Goal: Task Accomplishment & Management: Complete application form

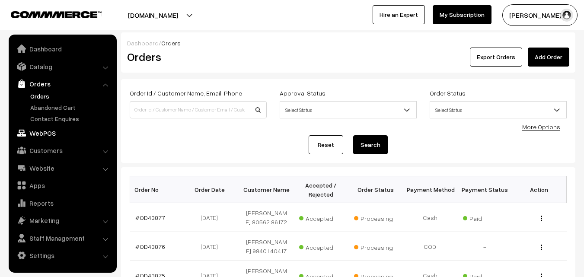
scroll to position [216, 0]
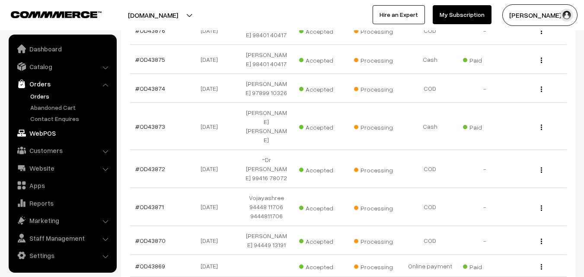
click at [51, 133] on link "WebPOS" at bounding box center [62, 133] width 103 height 16
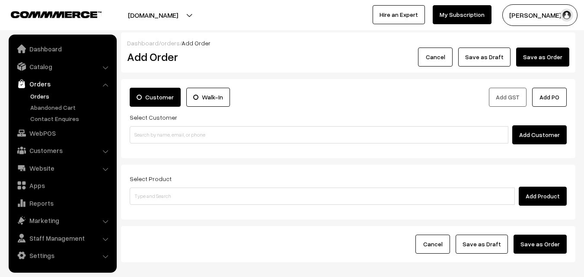
click at [166, 134] on input at bounding box center [319, 134] width 379 height 17
click at [150, 134] on input "86105 27136" at bounding box center [319, 134] width 379 height 17
click at [152, 134] on input "86105 27136" at bounding box center [319, 134] width 379 height 17
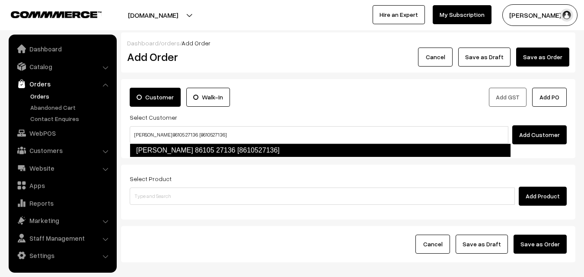
type input "Lalitha 86105 27136 [8610527136]"
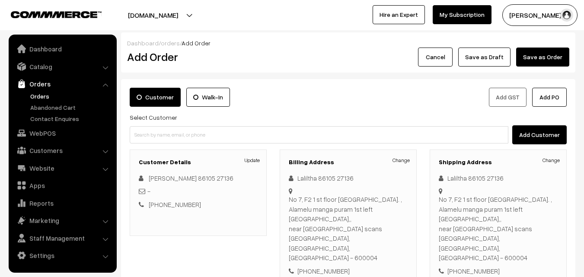
drag, startPoint x: 0, startPoint y: 222, endPoint x: 189, endPoint y: 294, distance: 202.1
drag, startPoint x: 189, startPoint y: 294, endPoint x: 463, endPoint y: 78, distance: 348.8
click at [463, 78] on div "Dashboard / orders / Add Order Add Order Cancel Save as Draft Save as Order Sav…" at bounding box center [348, 216] width 454 height 369
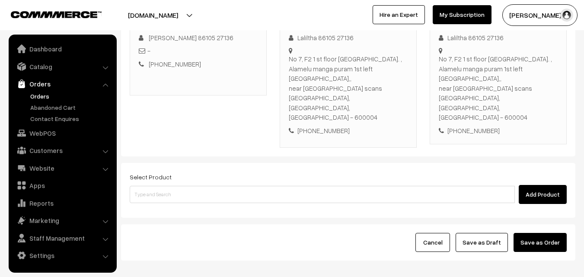
scroll to position [158, 0]
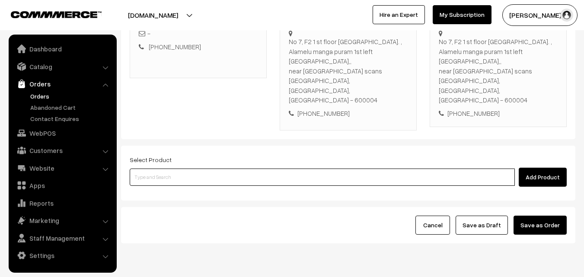
click at [274, 169] on input at bounding box center [322, 177] width 385 height 17
click at [264, 169] on input at bounding box center [322, 177] width 385 height 17
click at [259, 169] on input at bounding box center [322, 177] width 385 height 17
click at [165, 169] on input at bounding box center [322, 177] width 385 height 17
paste input "11th Without Rice..."
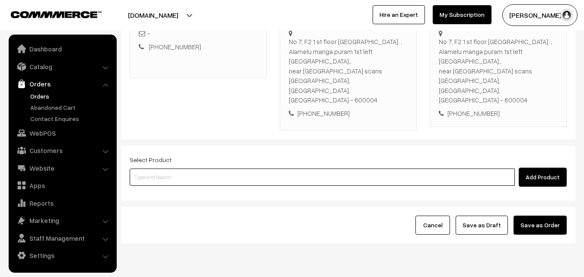
type input "11th Without Rice..."
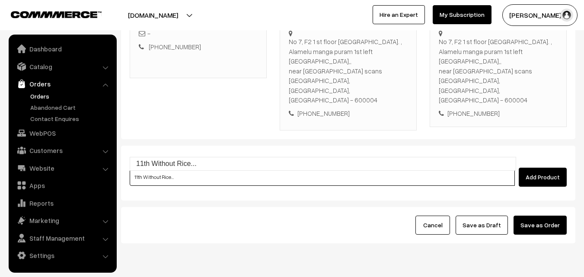
click at [156, 169] on input "11th Without Rice..." at bounding box center [322, 177] width 385 height 17
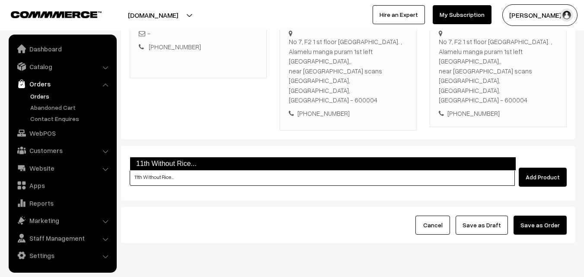
click at [165, 168] on link "11th Without Rice..." at bounding box center [323, 164] width 386 height 14
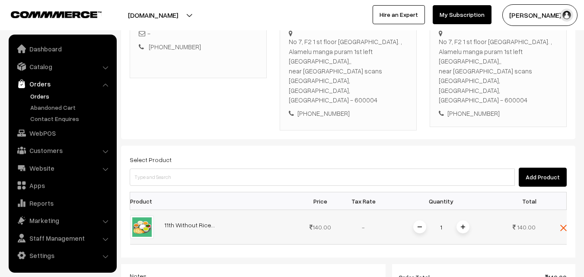
click at [465, 225] on img at bounding box center [463, 227] width 4 height 4
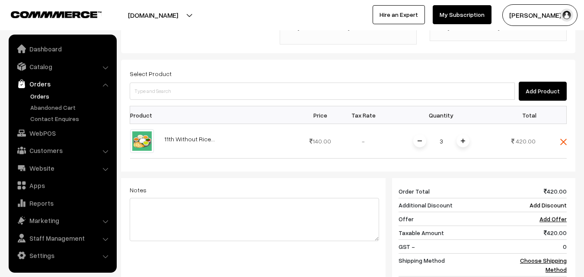
scroll to position [244, 0]
click at [554, 253] on td "Choose Shipping Method" at bounding box center [540, 264] width 54 height 23
click at [553, 256] on link "Choose Shipping Method" at bounding box center [543, 264] width 47 height 16
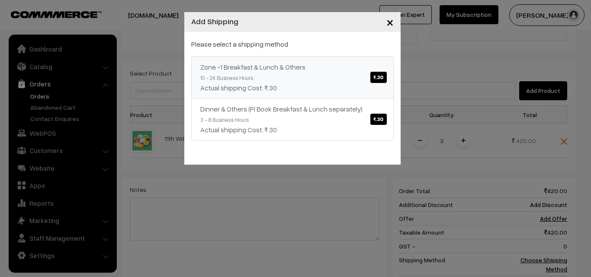
click at [327, 70] on div "Zone -1 Breakfast & Lunch & Others ₹.30" at bounding box center [292, 67] width 184 height 10
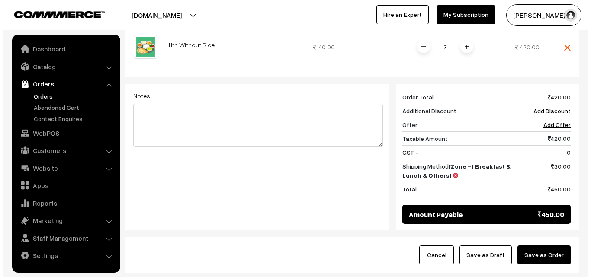
scroll to position [368, 0]
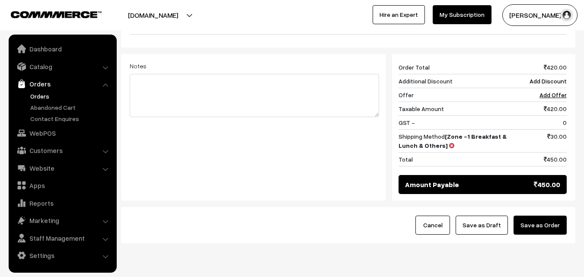
click at [549, 216] on button "Save as Order" at bounding box center [540, 225] width 53 height 19
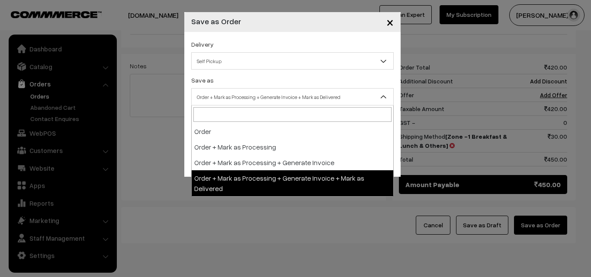
click at [284, 100] on span "Order + Mark as Processing + Generate Invoice + Mark as Delivered" at bounding box center [292, 96] width 201 height 15
select select "3"
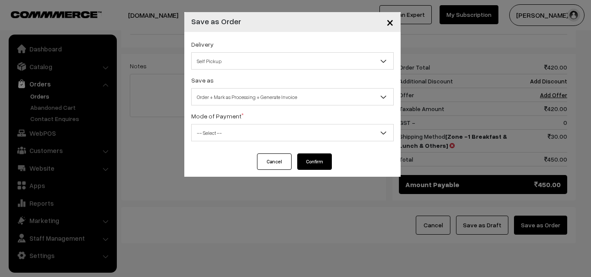
click at [222, 147] on div "Delivery Self Pickup Zone -1 Breakfast & Lunch & Others (₹30) (10 - 24 Business…" at bounding box center [292, 92] width 216 height 121
click at [221, 144] on div "Delivery Self Pickup Zone -1 Breakfast & Lunch & Others (₹30) (10 - 24 Business…" at bounding box center [292, 92] width 216 height 121
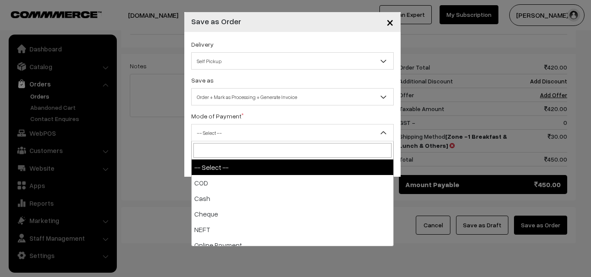
click at [224, 133] on span "-- Select --" at bounding box center [292, 132] width 201 height 15
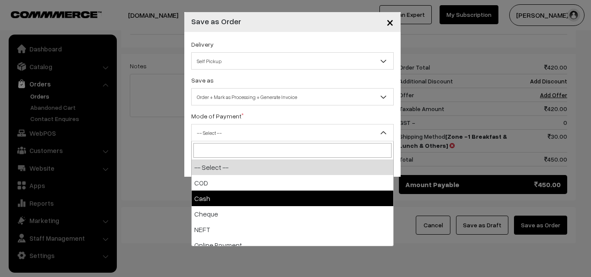
select select "2"
checkbox input "true"
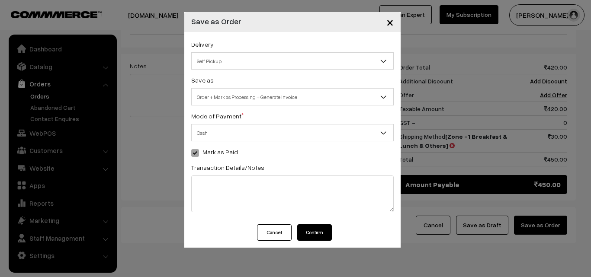
click at [314, 232] on button "Confirm" at bounding box center [314, 232] width 35 height 16
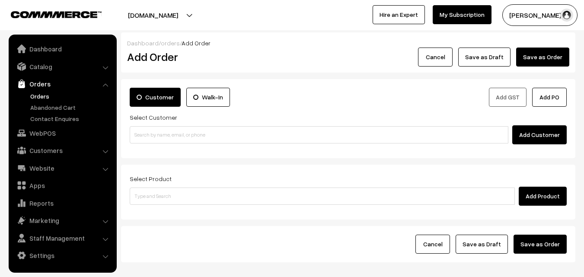
click at [46, 99] on link "Orders" at bounding box center [71, 96] width 86 height 9
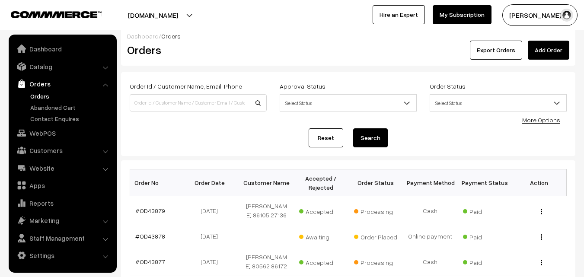
scroll to position [86, 0]
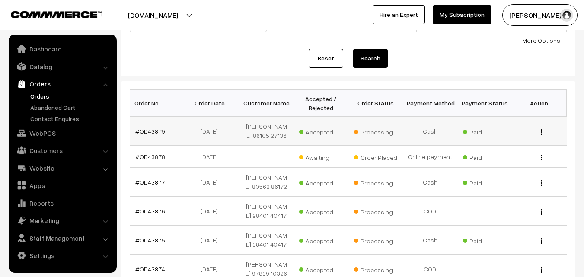
click at [154, 127] on td "#OD43879" at bounding box center [157, 131] width 54 height 29
click at [156, 128] on link "#OD43879" at bounding box center [150, 131] width 30 height 7
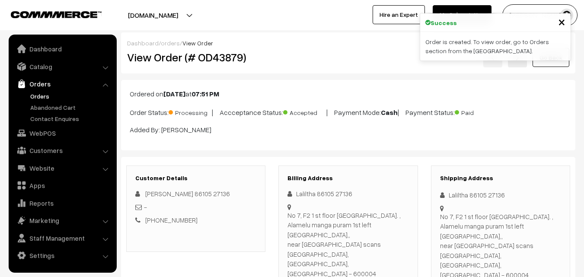
click at [159, 59] on h2 "View Order (# OD43879)" at bounding box center [196, 57] width 139 height 13
copy h2 "Order (# OD43879)"
drag, startPoint x: 154, startPoint y: 59, endPoint x: 256, endPoint y: 58, distance: 102.0
click at [263, 57] on h2 "View Order (# OD43879)" at bounding box center [196, 57] width 139 height 13
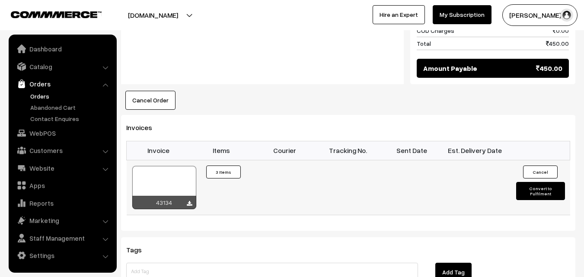
scroll to position [519, 0]
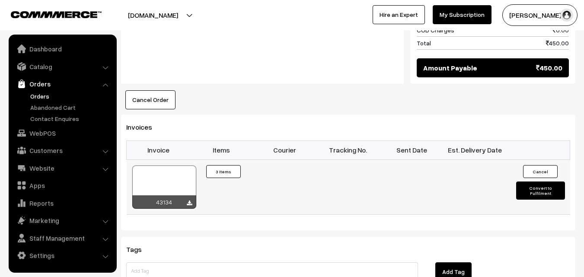
click at [171, 166] on div at bounding box center [164, 187] width 64 height 43
click at [54, 129] on link "WebPOS" at bounding box center [62, 133] width 103 height 16
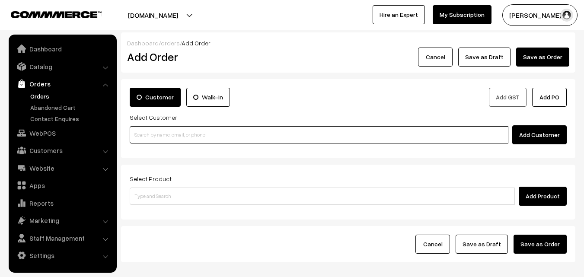
click at [167, 141] on input at bounding box center [319, 134] width 379 height 17
paste input "98402 01222"
click at [156, 134] on input "98402 01222" at bounding box center [319, 134] width 379 height 17
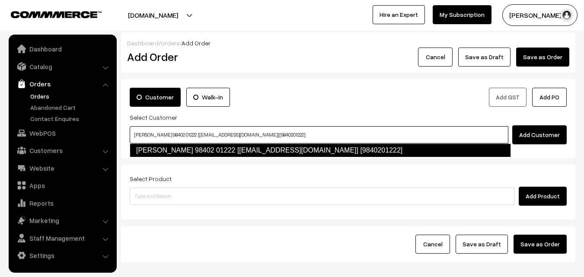
type input "[PERSON_NAME] 98402 01222 [[EMAIL_ADDRESS][DOMAIN_NAME]] [9840201222]"
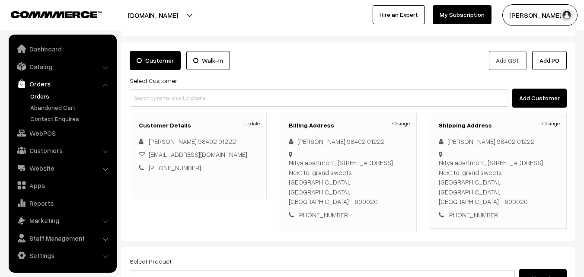
scroll to position [43, 0]
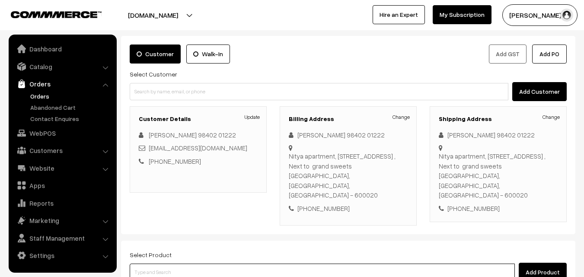
click at [211, 264] on input at bounding box center [322, 272] width 385 height 17
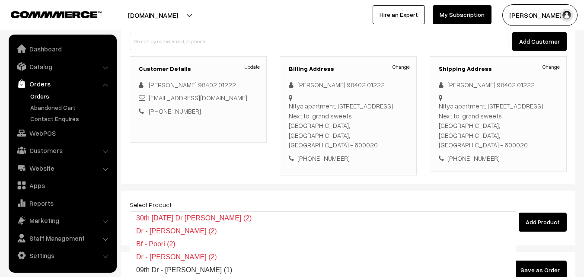
scroll to position [148, 0]
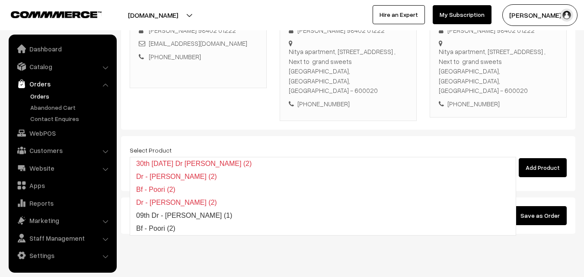
type input "poori"
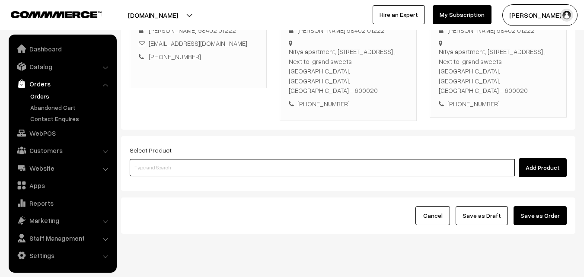
click at [216, 159] on input at bounding box center [322, 167] width 385 height 17
paste input "11th Dr - [PERSON_NAME] (2)"
type input "11th Dr - [PERSON_NAME] (2)"
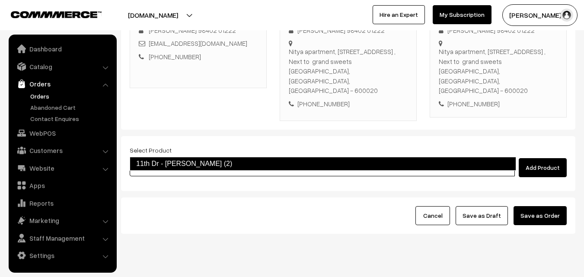
click at [182, 165] on link "11th Dr - Poori (2)" at bounding box center [323, 164] width 386 height 14
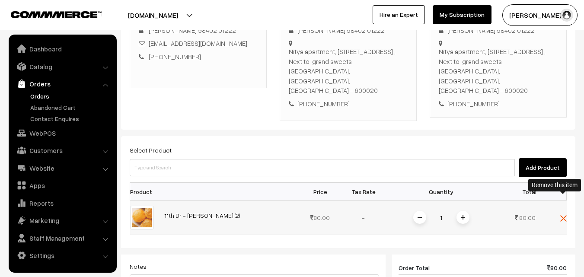
click at [560, 215] on img at bounding box center [563, 218] width 6 height 6
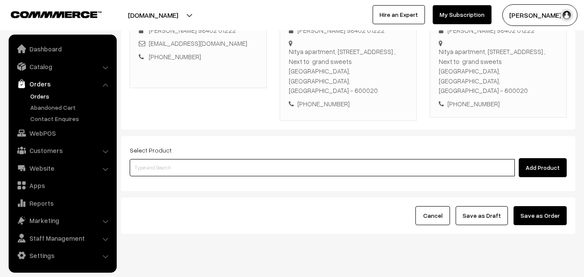
click at [360, 159] on input at bounding box center [322, 167] width 385 height 17
type input "a"
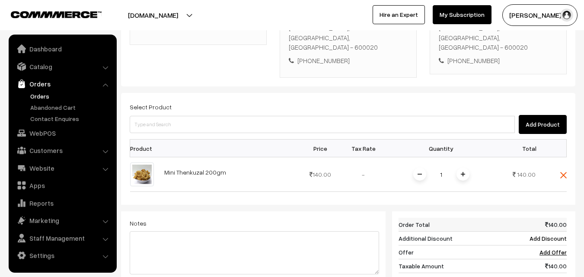
scroll to position [321, 0]
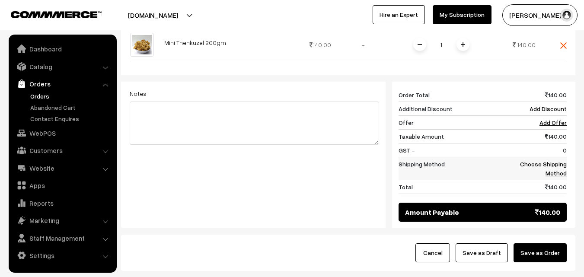
click at [558, 160] on link "Choose Shipping Method" at bounding box center [543, 168] width 47 height 16
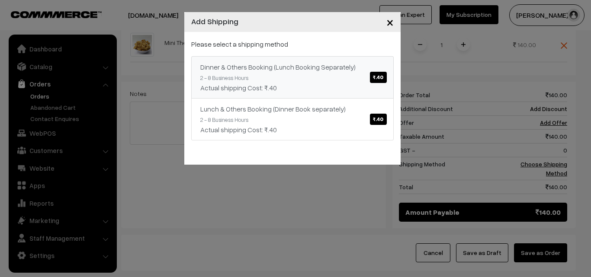
drag, startPoint x: 287, startPoint y: 86, endPoint x: 291, endPoint y: 105, distance: 20.0
click at [287, 85] on div "Actual shipping Cost: ₹.40" at bounding box center [292, 88] width 184 height 10
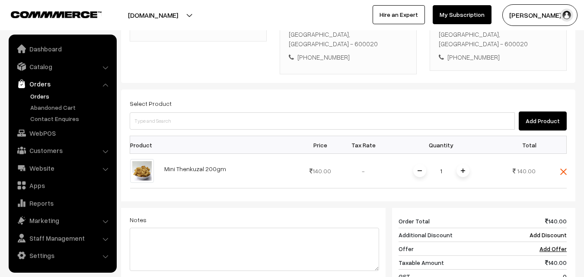
scroll to position [191, 0]
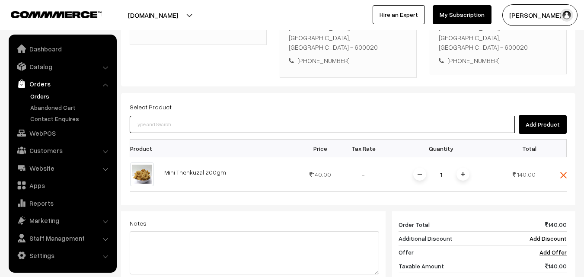
click at [303, 116] on input at bounding box center [322, 124] width 385 height 17
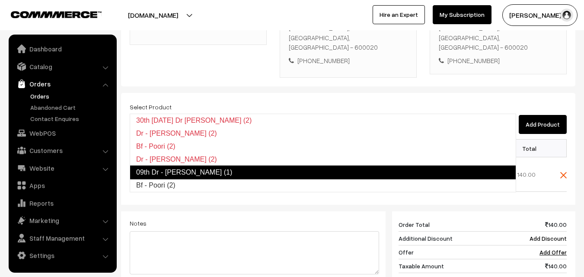
type input "Bf - Poori (2)"
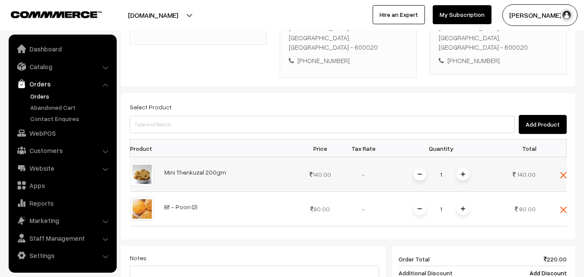
click at [568, 155] on div "Select Product Add Product Product Price Tax Rate Quantity Total 1" at bounding box center [348, 247] width 454 height 309
click at [561, 172] on img at bounding box center [563, 175] width 6 height 6
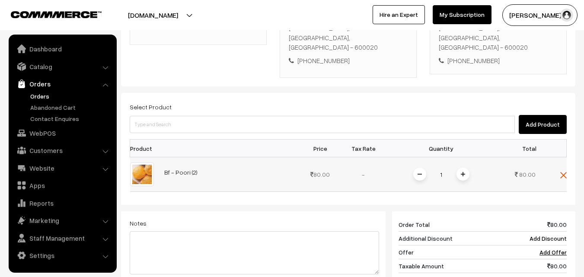
click at [461, 172] on img at bounding box center [463, 174] width 4 height 4
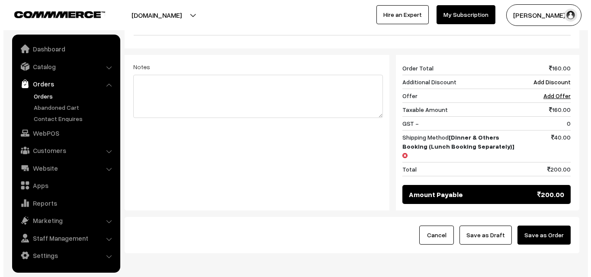
scroll to position [358, 0]
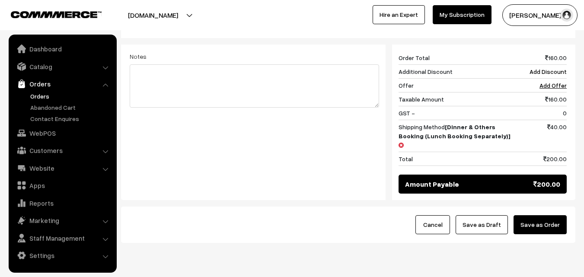
click at [563, 215] on button "Save as Order" at bounding box center [540, 224] width 53 height 19
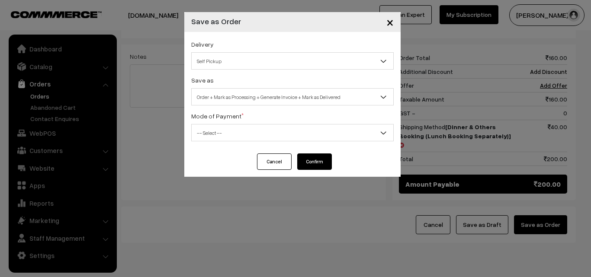
click at [323, 89] on span "Order + Mark as Processing + Generate Invoice + Mark as Delivered" at bounding box center [292, 96] width 202 height 17
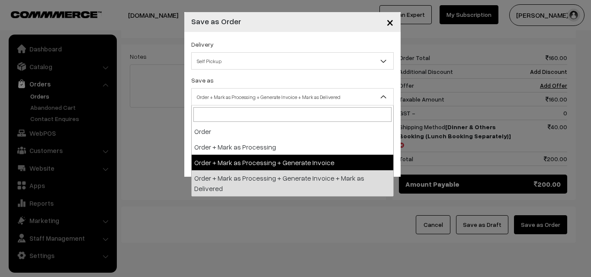
select select "3"
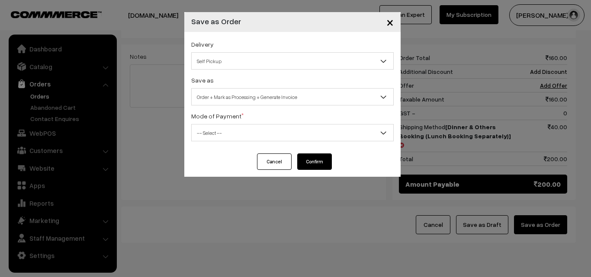
click at [241, 137] on span "-- Select --" at bounding box center [292, 132] width 201 height 15
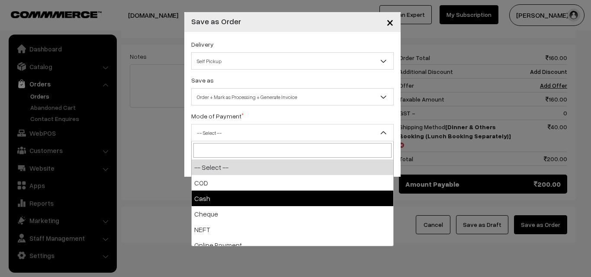
select select "2"
checkbox input "true"
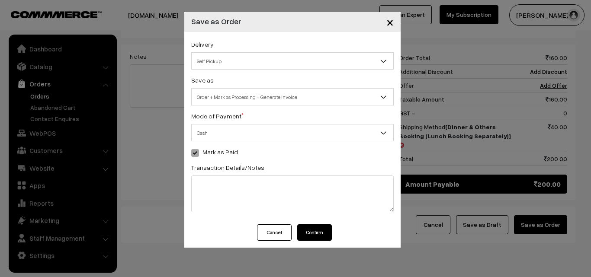
click at [315, 236] on button "Confirm" at bounding box center [314, 232] width 35 height 16
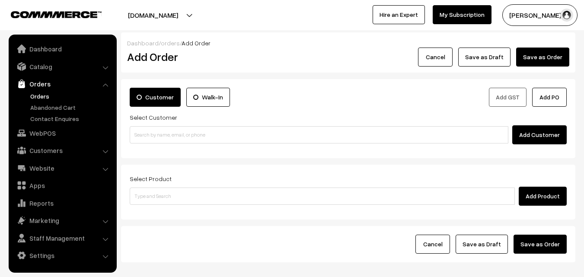
click at [41, 88] on link "Orders" at bounding box center [62, 84] width 103 height 16
click at [42, 93] on link "Orders" at bounding box center [71, 96] width 86 height 9
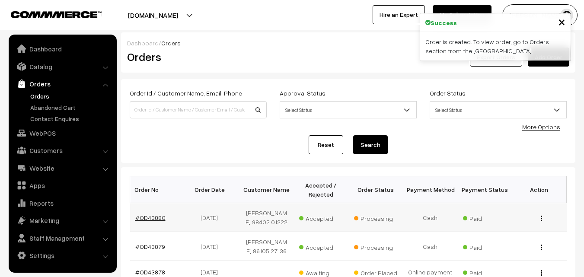
click at [148, 219] on link "#OD43880" at bounding box center [150, 217] width 30 height 7
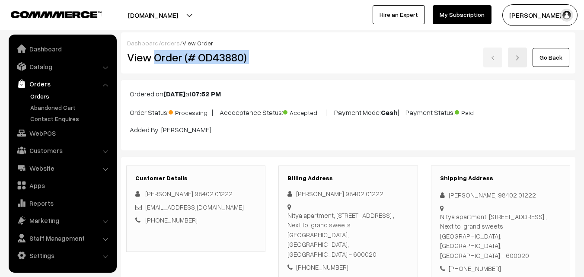
click at [281, 53] on div "View Order (# OD43880) Go Back" at bounding box center [348, 58] width 455 height 20
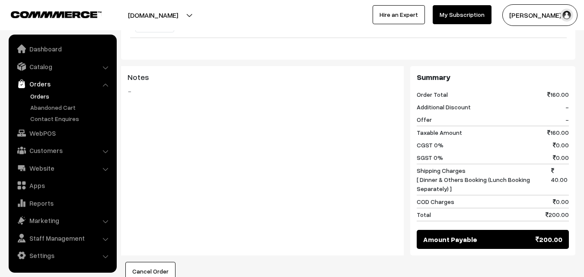
scroll to position [346, 0]
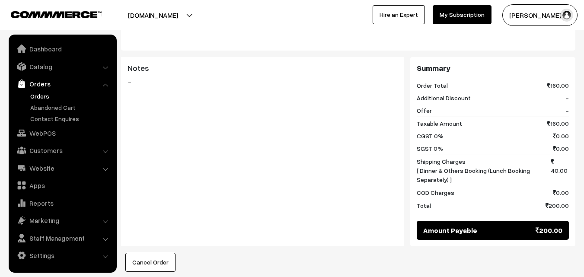
click at [147, 205] on div "Notes -" at bounding box center [262, 152] width 283 height 190
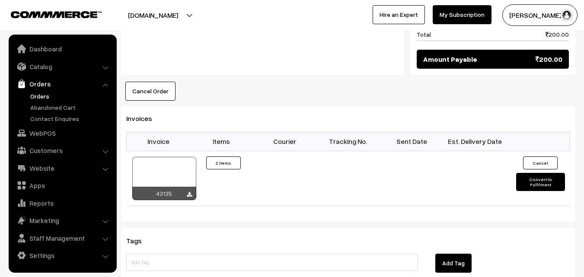
scroll to position [519, 0]
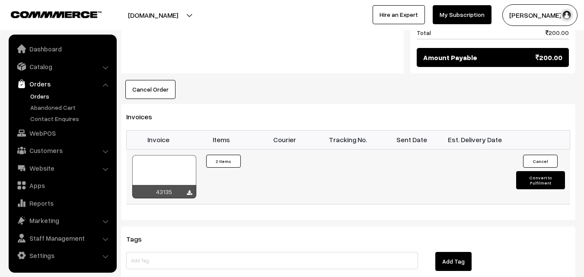
click at [153, 155] on div at bounding box center [164, 176] width 64 height 43
click at [23, 127] on link "WebPOS" at bounding box center [62, 133] width 103 height 16
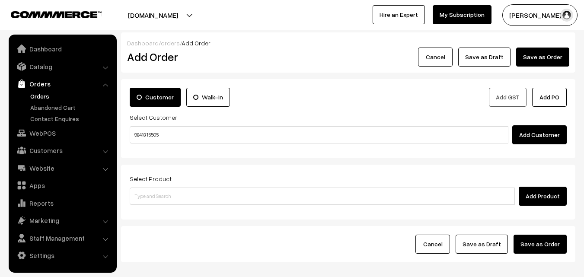
click at [160, 136] on input "98418 15505" at bounding box center [319, 134] width 379 height 17
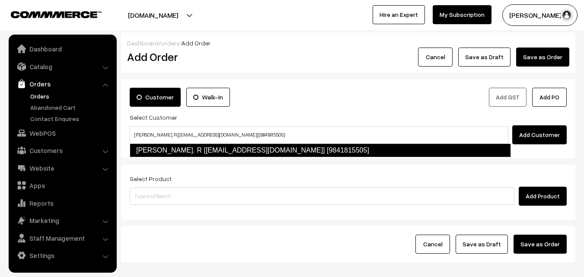
type input "Rajesh Kanna. R [rajeshbarghavan@gmail.com] [9841815505]"
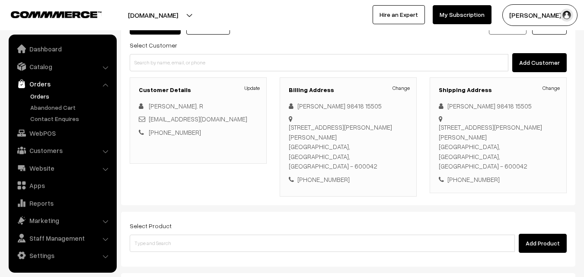
scroll to position [86, 0]
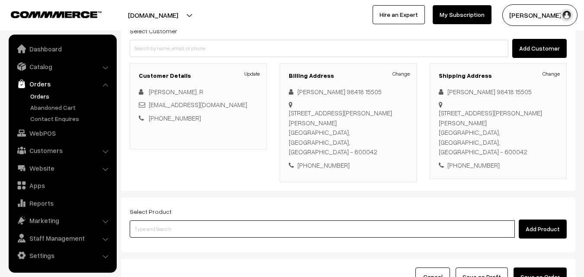
drag, startPoint x: 215, startPoint y: 217, endPoint x: 223, endPoint y: 186, distance: 32.1
click at [215, 220] on input at bounding box center [322, 228] width 385 height 17
paste input "11th Without Rice..."
type input "11th Without Rice..."
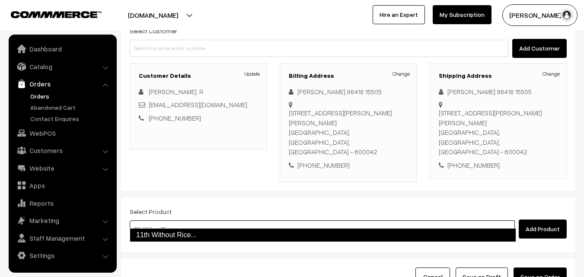
click at [169, 232] on link "11th Without Rice..." at bounding box center [323, 235] width 386 height 14
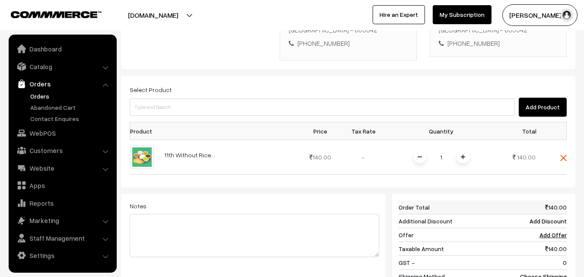
scroll to position [216, 0]
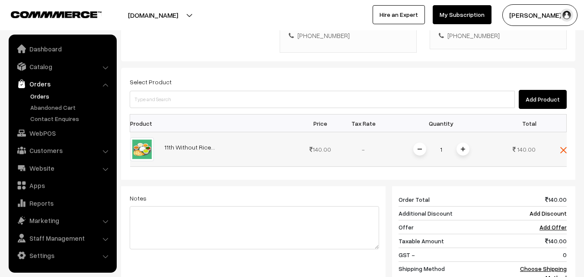
click at [464, 143] on span at bounding box center [463, 149] width 13 height 13
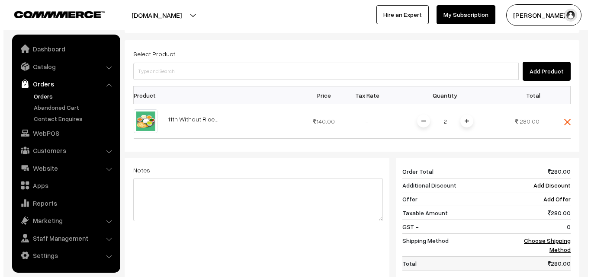
scroll to position [259, 0]
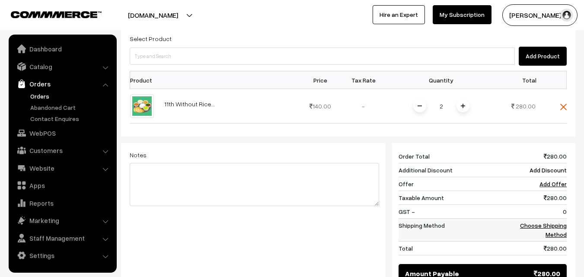
click at [559, 220] on td "Choose Shipping Method" at bounding box center [540, 230] width 54 height 23
click at [562, 223] on link "Choose Shipping Method" at bounding box center [543, 230] width 47 height 16
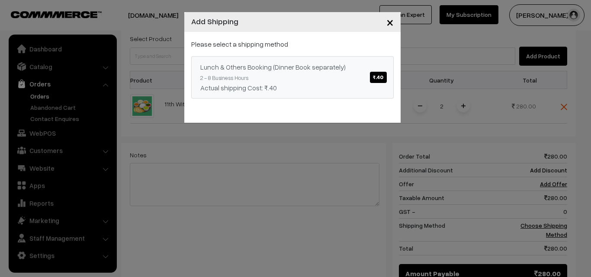
click at [337, 53] on div "Please select a shipping method Lunch & Others Booking (Dinner Book separately)…" at bounding box center [292, 69] width 202 height 60
click at [339, 80] on link "Lunch & Others Booking (Dinner Book separately) ₹.40 2 - 8 Business Hours Actua…" at bounding box center [292, 77] width 202 height 42
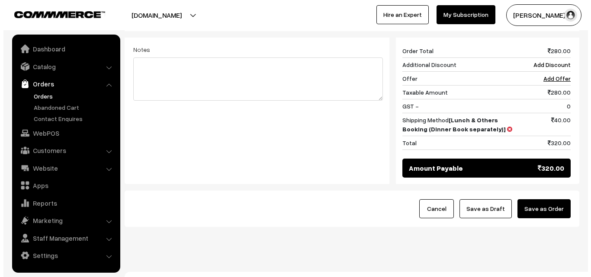
scroll to position [368, 0]
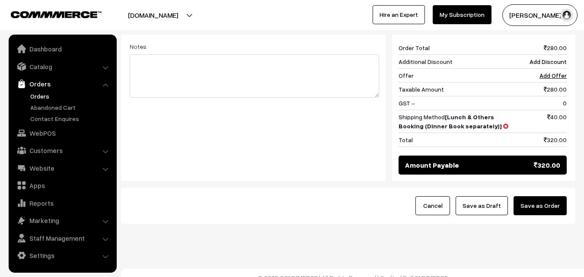
click at [553, 201] on button "Save as Order" at bounding box center [540, 205] width 53 height 19
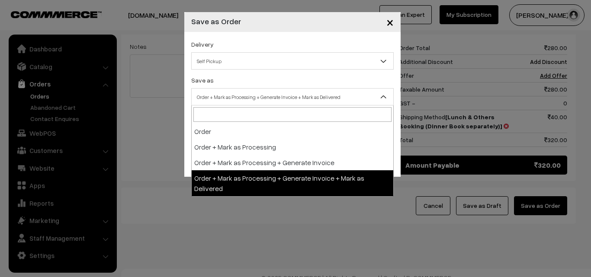
drag, startPoint x: 260, startPoint y: 91, endPoint x: 230, endPoint y: 121, distance: 41.9
click at [256, 87] on div "Save as Order Order + Mark as Processing Order + Mark as Processing + Generate …" at bounding box center [292, 90] width 202 height 31
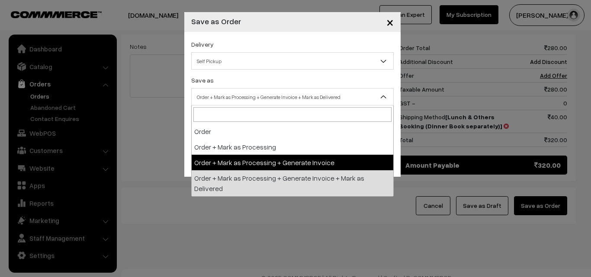
select select "3"
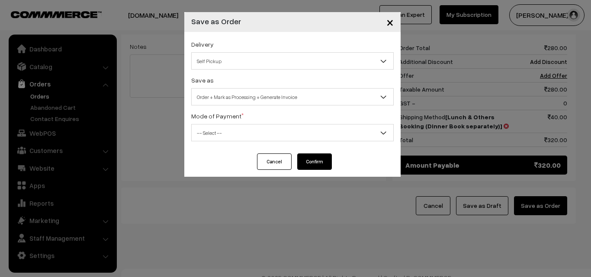
click at [224, 141] on div "Delivery Self Pickup Lunch & Others Booking (Dinner Book separately) (₹40) (2 -…" at bounding box center [292, 92] width 216 height 121
click at [229, 138] on span "-- Select --" at bounding box center [292, 132] width 201 height 15
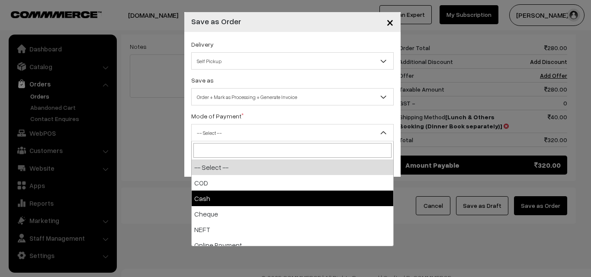
select select "2"
checkbox input "true"
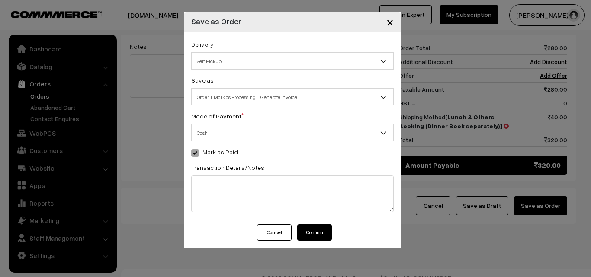
click at [320, 228] on button "Confirm" at bounding box center [314, 232] width 35 height 16
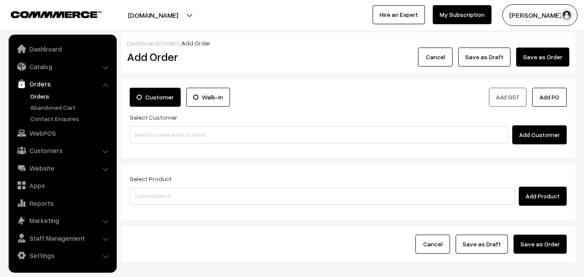
click at [40, 94] on link "Orders" at bounding box center [71, 96] width 86 height 9
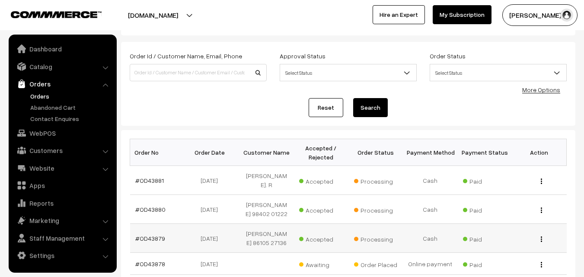
scroll to position [86, 0]
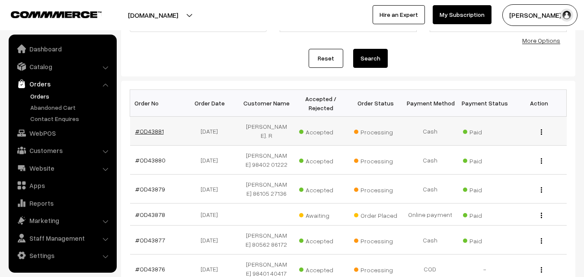
click at [156, 128] on link "#OD43881" at bounding box center [149, 131] width 29 height 7
click at [158, 128] on link "#OD43881" at bounding box center [149, 131] width 29 height 7
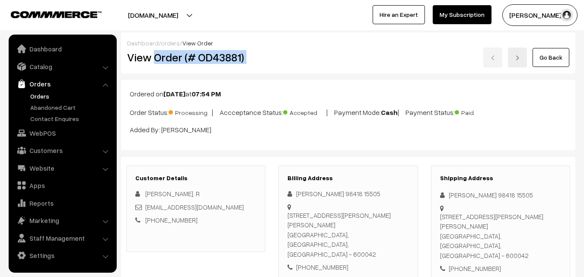
drag, startPoint x: 155, startPoint y: 58, endPoint x: 292, endPoint y: 56, distance: 137.5
click at [332, 47] on div "Dashboard / orders / View Order View Order (# OD43881) Go Back" at bounding box center [348, 52] width 454 height 41
click at [255, 62] on h2 "View Order (# OD43881)" at bounding box center [196, 57] width 139 height 13
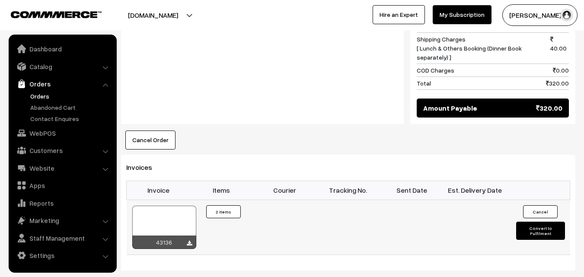
scroll to position [476, 0]
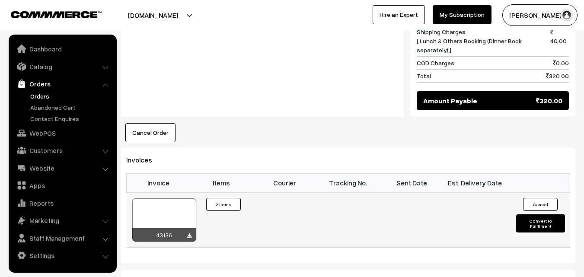
click at [153, 207] on div at bounding box center [164, 219] width 64 height 43
click at [36, 137] on link "WebPOS" at bounding box center [62, 133] width 103 height 16
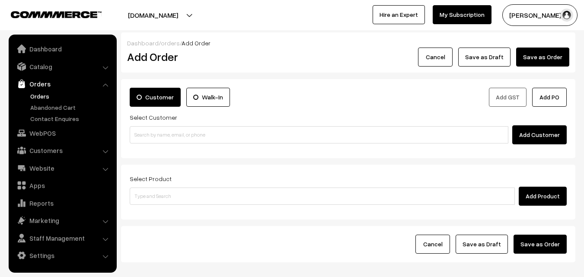
click at [166, 136] on input at bounding box center [319, 134] width 379 height 17
click at [151, 134] on input "98407 30321" at bounding box center [319, 134] width 379 height 17
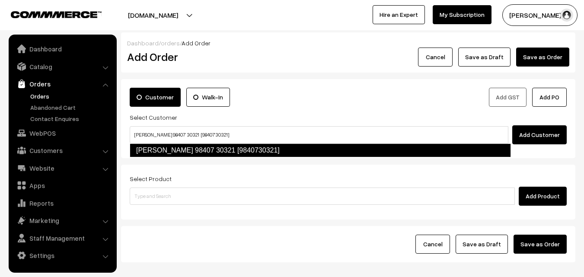
type input "Viswesh 98407 30321 [9840730321]"
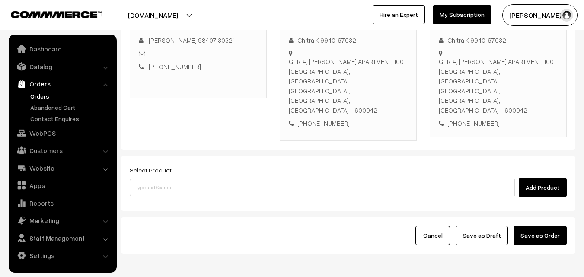
scroll to position [148, 0]
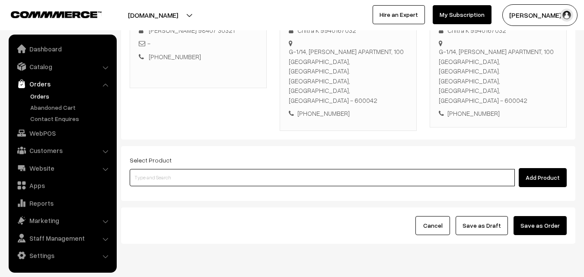
click at [186, 169] on input at bounding box center [322, 177] width 385 height 17
click at [185, 169] on input at bounding box center [322, 177] width 385 height 17
paste input "11th Without Rice..."
type input "11th Without Rice..."
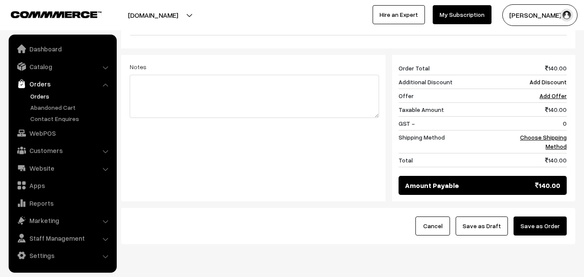
scroll to position [358, 0]
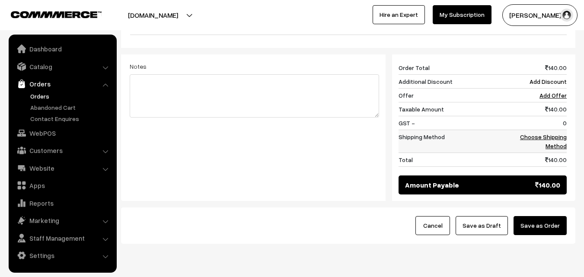
click at [553, 130] on td "Choose Shipping Method" at bounding box center [540, 141] width 54 height 23
click at [553, 133] on link "Choose Shipping Method" at bounding box center [543, 141] width 47 height 16
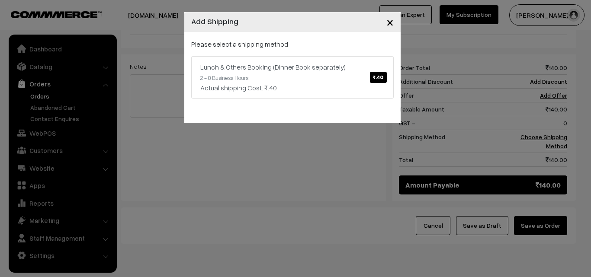
click at [309, 55] on div "Please select a shipping method Lunch & Others Booking (Dinner Book separately)…" at bounding box center [292, 69] width 202 height 60
click at [304, 69] on div "Lunch & Others Booking (Dinner Book separately) ₹.40" at bounding box center [292, 67] width 184 height 10
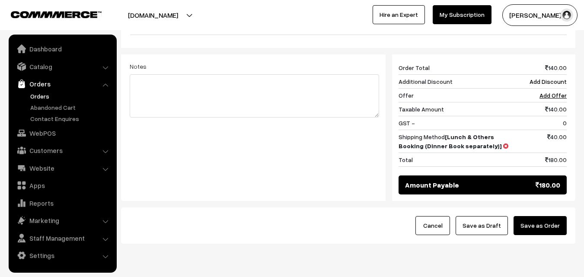
click at [556, 216] on button "Save as Order" at bounding box center [540, 225] width 53 height 19
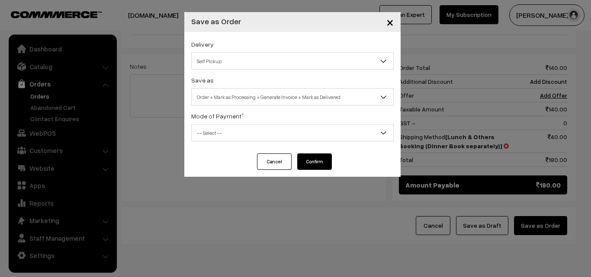
click at [240, 92] on span "Order + Mark as Processing + Generate Invoice + Mark as Delivered" at bounding box center [292, 96] width 201 height 15
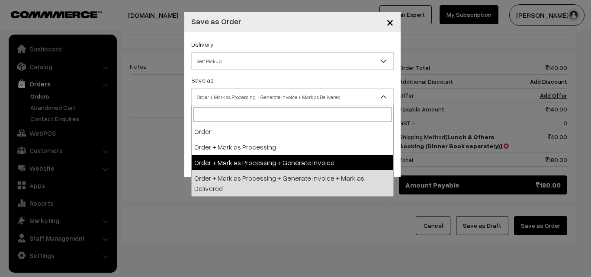
select select "3"
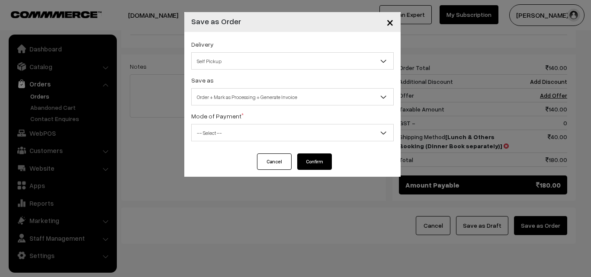
click at [232, 135] on span "-- Select --" at bounding box center [292, 132] width 201 height 15
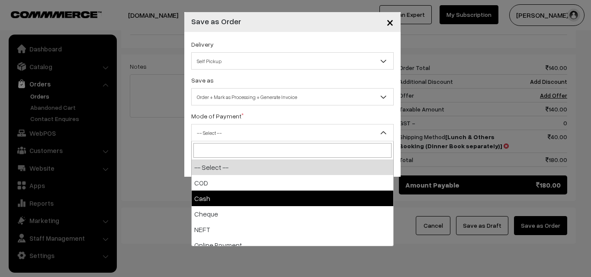
select select "2"
checkbox input "true"
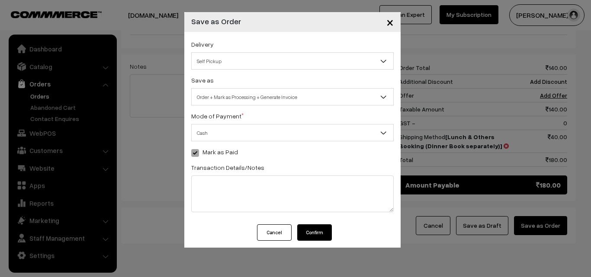
click at [276, 232] on button "Cancel" at bounding box center [274, 232] width 35 height 16
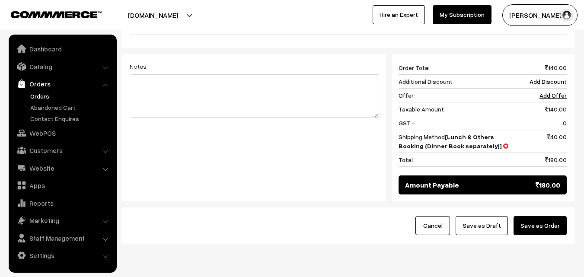
click at [42, 98] on link "Orders" at bounding box center [71, 96] width 86 height 9
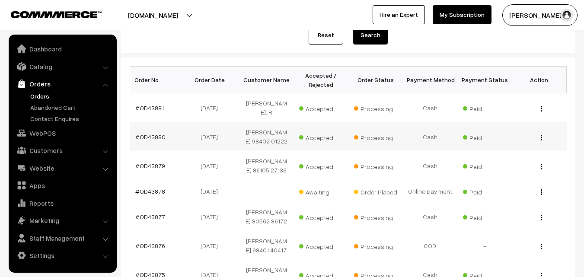
scroll to position [130, 0]
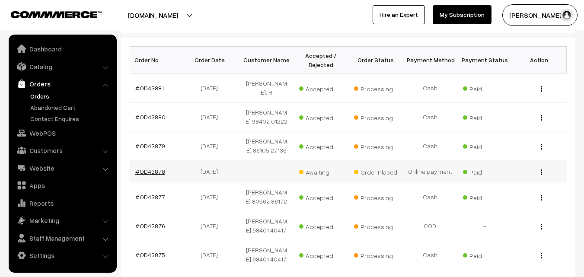
click at [146, 168] on link "#OD43878" at bounding box center [150, 171] width 30 height 7
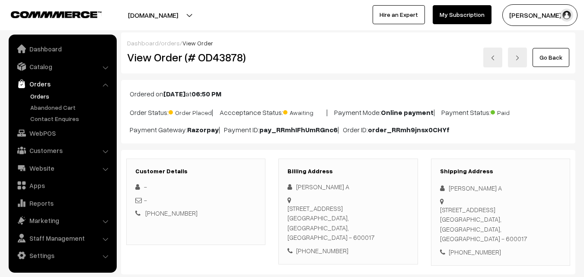
click at [46, 93] on link "Orders" at bounding box center [71, 96] width 86 height 9
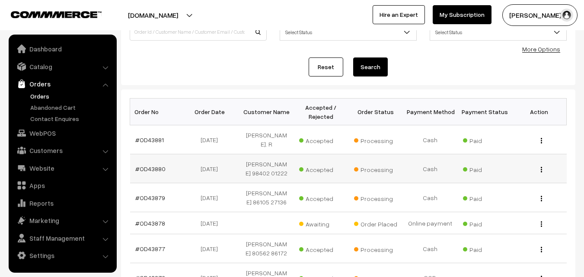
scroll to position [86, 0]
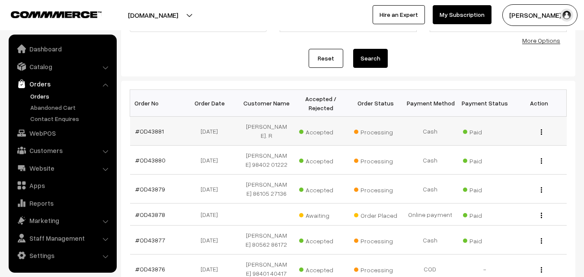
click at [153, 131] on td "#OD43881" at bounding box center [157, 131] width 54 height 29
click at [153, 128] on link "#OD43881" at bounding box center [149, 131] width 29 height 7
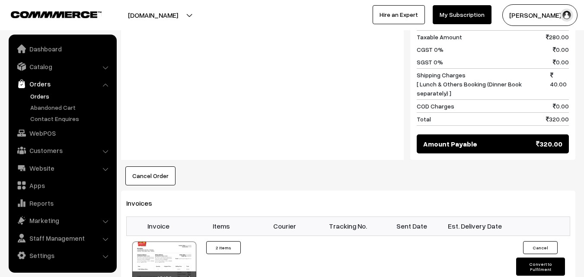
click at [150, 166] on button "Cancel Order" at bounding box center [150, 175] width 50 height 19
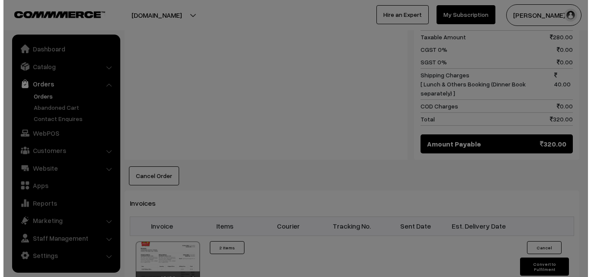
scroll to position [433, 0]
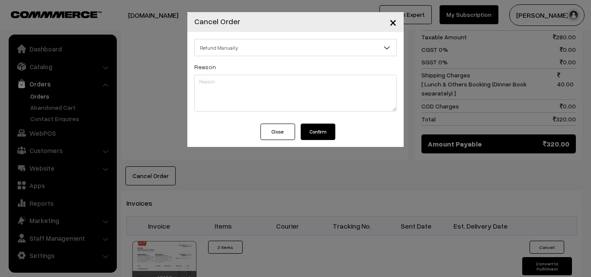
click at [323, 131] on button "Confirm" at bounding box center [317, 132] width 35 height 16
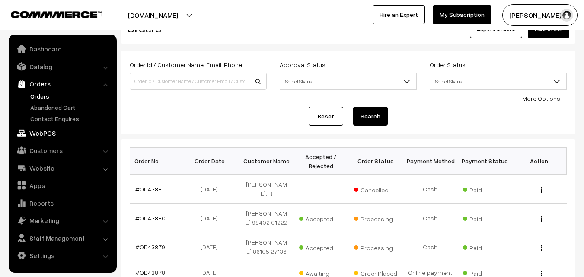
scroll to position [43, 0]
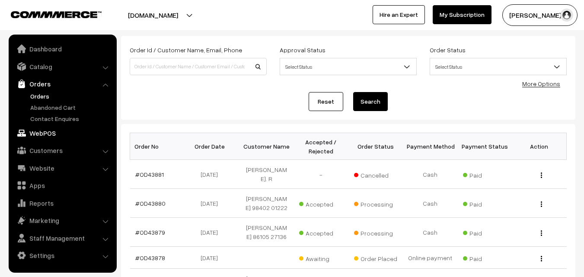
click at [43, 135] on link "WebPOS" at bounding box center [62, 133] width 103 height 16
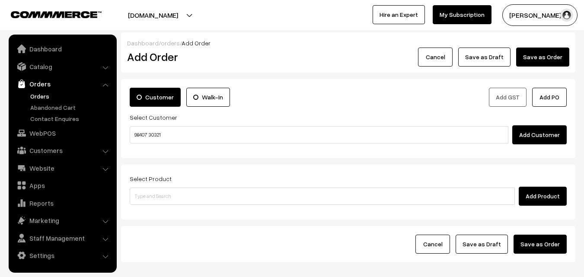
drag, startPoint x: 153, startPoint y: 128, endPoint x: 146, endPoint y: 128, distance: 7.4
click at [147, 128] on input "98407 30321" at bounding box center [319, 134] width 379 height 17
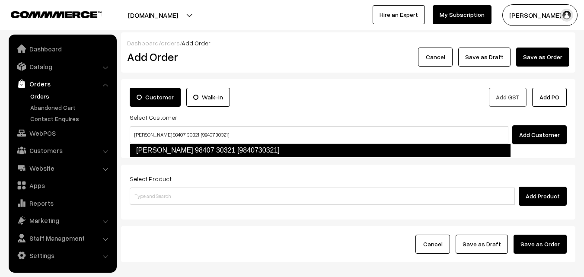
type input "[PERSON_NAME] 98407 30321 [9840730321]"
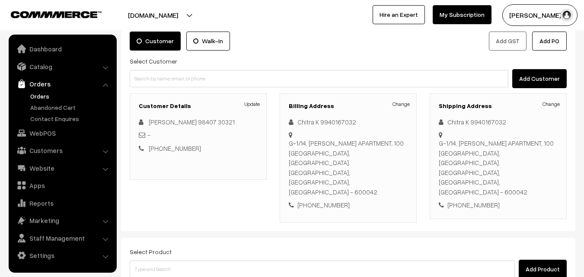
scroll to position [86, 0]
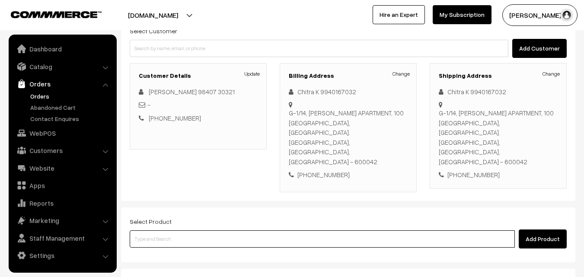
click at [243, 230] on input at bounding box center [322, 238] width 385 height 17
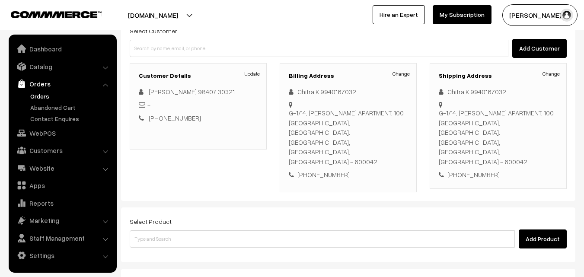
click at [178, 222] on div "Select Product Add Product" at bounding box center [348, 235] width 454 height 55
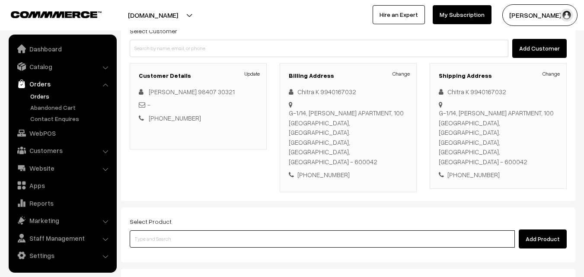
click at [181, 230] on input at bounding box center [322, 238] width 385 height 17
paste input "11th Without Rice..."
type input "11th Without Rice..."
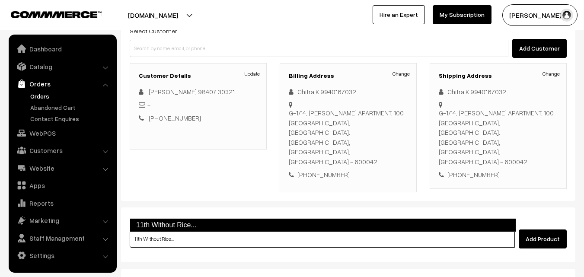
click at [163, 220] on link "11th Without Rice..." at bounding box center [323, 225] width 386 height 14
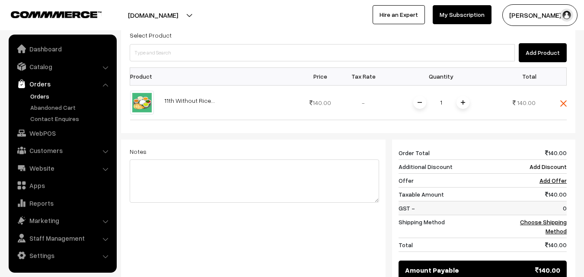
scroll to position [303, 0]
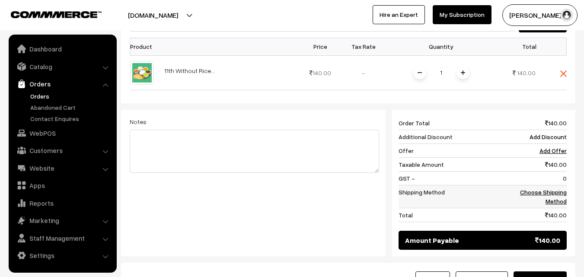
click at [557, 188] on link "Choose Shipping Method" at bounding box center [543, 196] width 47 height 16
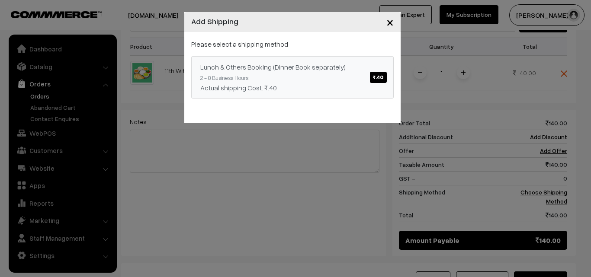
click at [348, 73] on link "Lunch & Others Booking (Dinner Book separately) ₹.40 2 - 8 Business Hours Actua…" at bounding box center [292, 77] width 202 height 42
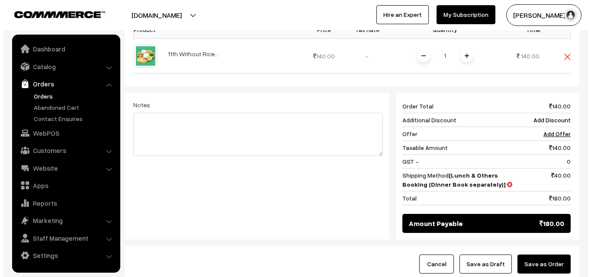
scroll to position [315, 0]
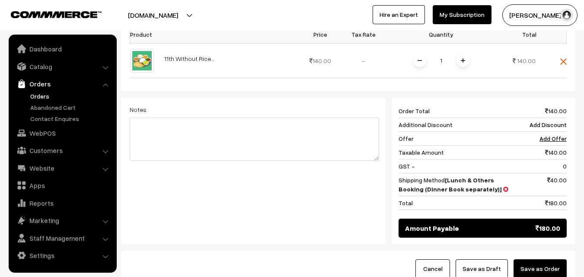
click at [552, 259] on button "Save as Order" at bounding box center [540, 268] width 53 height 19
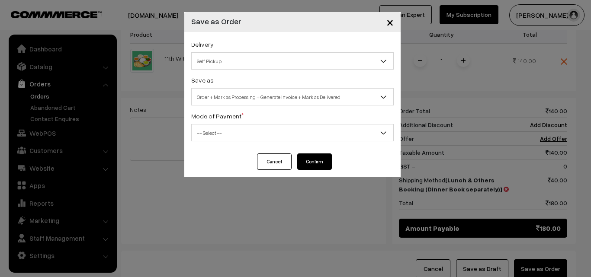
click at [263, 94] on span "Order + Mark as Processing + Generate Invoice + Mark as Delivered" at bounding box center [292, 96] width 201 height 15
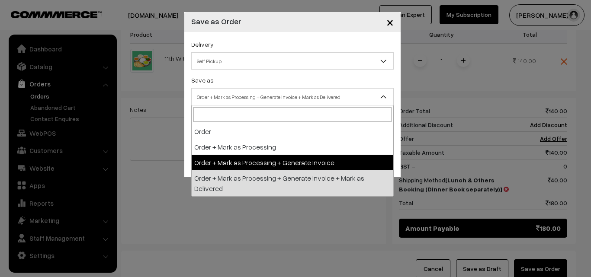
drag, startPoint x: 239, startPoint y: 160, endPoint x: 233, endPoint y: 131, distance: 29.7
select select "3"
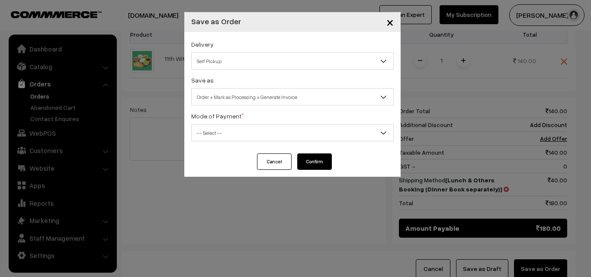
click at [231, 125] on span "-- Select --" at bounding box center [292, 132] width 202 height 17
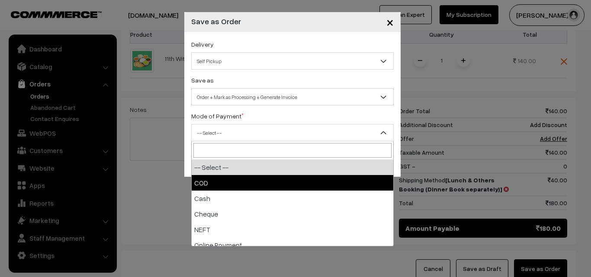
select select "1"
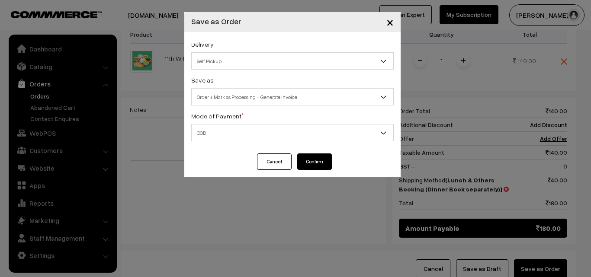
click at [313, 160] on button "Confirm" at bounding box center [314, 161] width 35 height 16
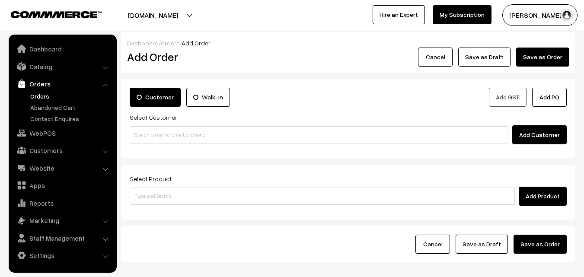
click at [46, 98] on link "Orders" at bounding box center [71, 96] width 86 height 9
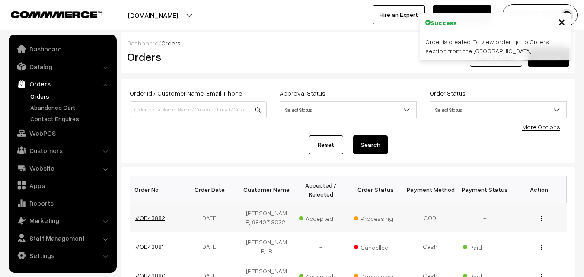
click at [153, 215] on link "#OD43882" at bounding box center [150, 217] width 30 height 7
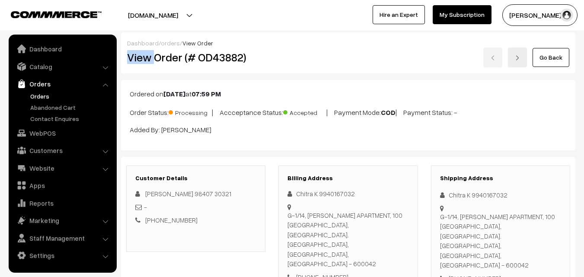
drag, startPoint x: 156, startPoint y: 57, endPoint x: 301, endPoint y: 34, distance: 147.4
click at [325, 35] on div "Dashboard / orders / View Order View Order (# OD43882) Go Back" at bounding box center [348, 52] width 454 height 41
copy div "View"
click at [275, 57] on div "Go Back" at bounding box center [423, 58] width 303 height 20
copy div "Order (# OD43882)"
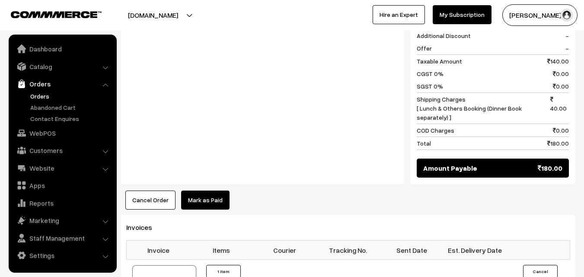
scroll to position [432, 0]
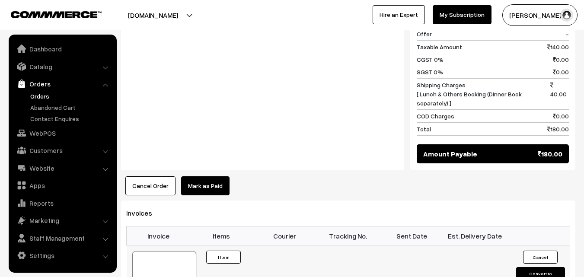
click at [177, 251] on div at bounding box center [164, 272] width 64 height 43
click at [39, 133] on link "WebPOS" at bounding box center [62, 133] width 103 height 16
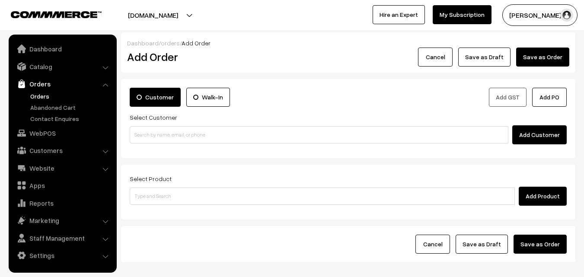
click at [179, 132] on input at bounding box center [319, 134] width 379 height 17
click at [162, 133] on input "98863 90952" at bounding box center [319, 134] width 379 height 17
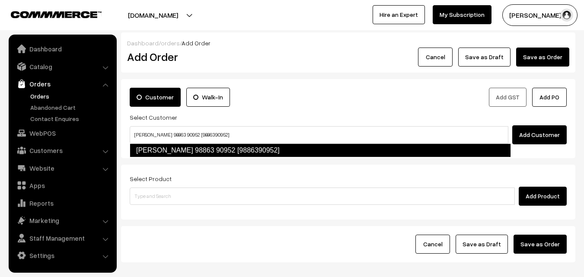
type input "[PERSON_NAME] 98863 90952 [9886390952]"
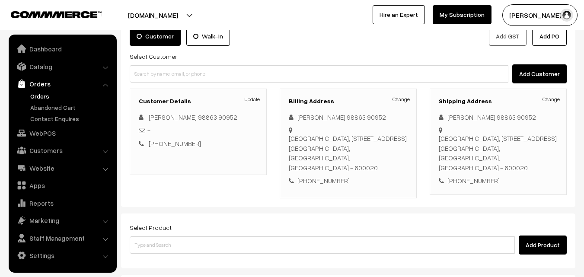
scroll to position [158, 0]
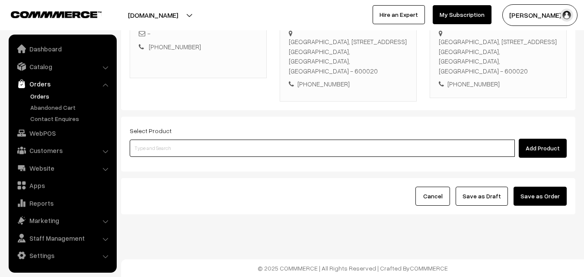
click at [220, 146] on input at bounding box center [322, 148] width 385 height 17
click at [248, 143] on input at bounding box center [322, 148] width 385 height 17
click at [248, 142] on input at bounding box center [322, 148] width 385 height 17
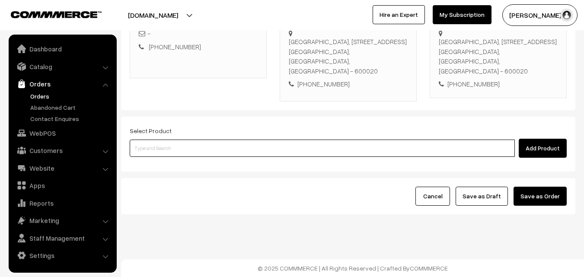
click at [176, 156] on input at bounding box center [322, 148] width 385 height 17
paste input "11th Without Rice..."
type input "11th Without Rice..."
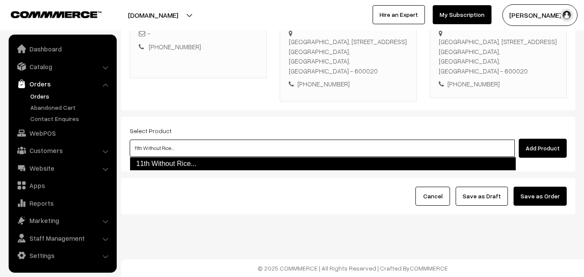
click at [183, 167] on link "11th Without Rice..." at bounding box center [323, 164] width 386 height 14
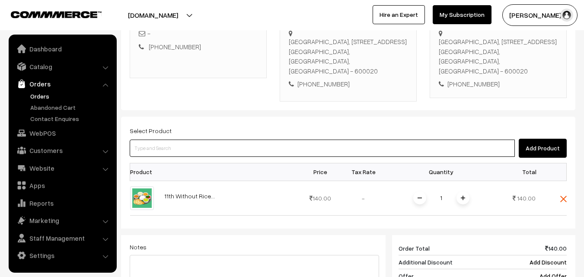
drag, startPoint x: 206, startPoint y: 159, endPoint x: 194, endPoint y: 173, distance: 18.7
click at [194, 173] on div "Select Product Add Product Product Price Tax Rate Quantity Total 1" at bounding box center [348, 249] width 454 height 265
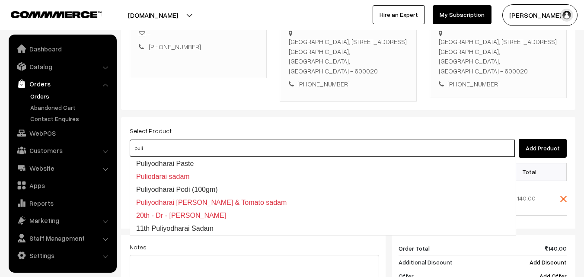
type input "11th Puliyodharai Sadam"
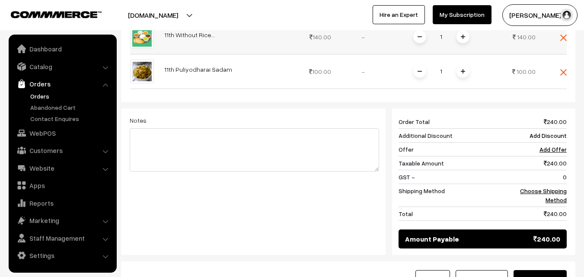
scroll to position [374, 0]
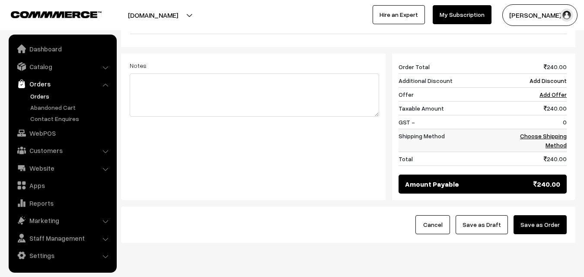
click at [557, 137] on link "Choose Shipping Method" at bounding box center [543, 140] width 47 height 16
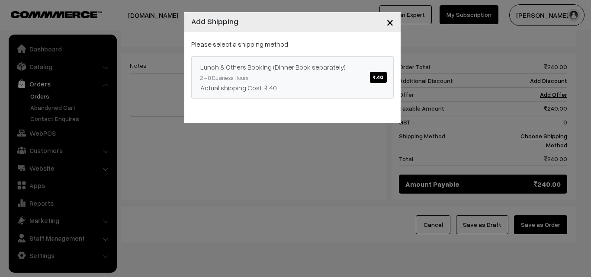
click at [289, 69] on div "Lunch & Others Booking (Dinner Book separately) ₹.40" at bounding box center [292, 67] width 184 height 10
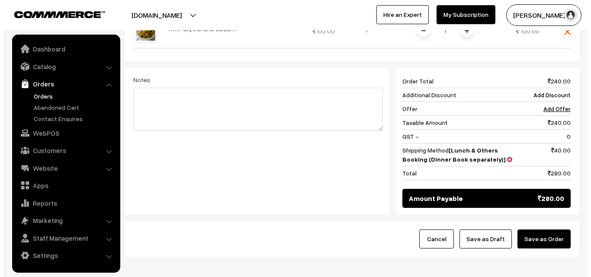
scroll to position [359, 0]
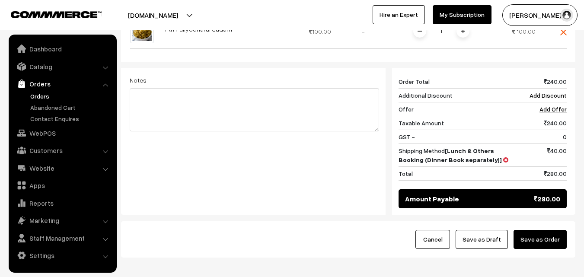
click at [556, 233] on button "Save as Order" at bounding box center [540, 239] width 53 height 19
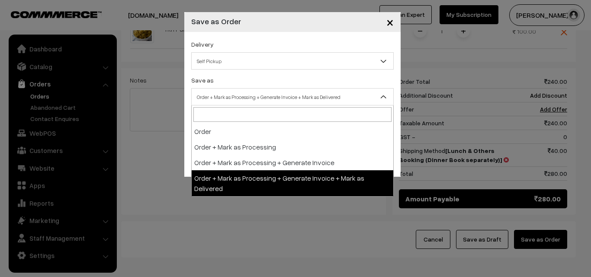
click at [272, 95] on span "Order + Mark as Processing + Generate Invoice + Mark as Delivered" at bounding box center [292, 96] width 201 height 15
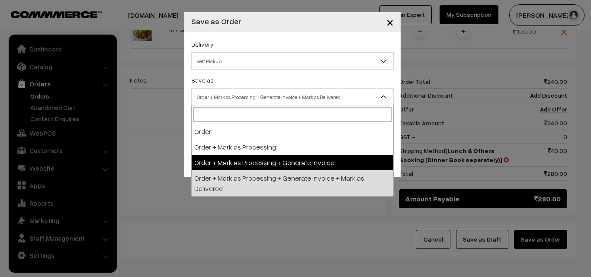
drag, startPoint x: 238, startPoint y: 166, endPoint x: 235, endPoint y: 146, distance: 20.1
select select "3"
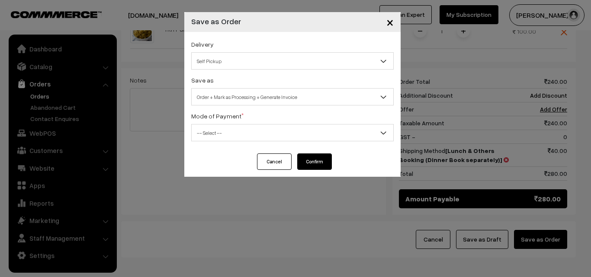
drag, startPoint x: 235, startPoint y: 128, endPoint x: 236, endPoint y: 141, distance: 13.1
click at [235, 131] on span "-- Select --" at bounding box center [292, 132] width 201 height 15
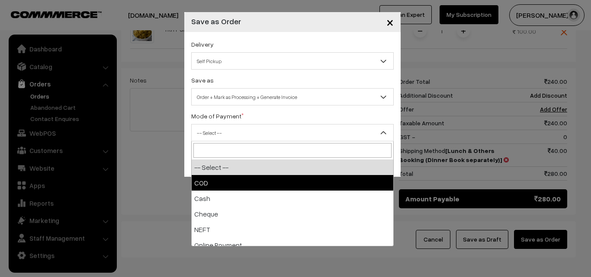
select select "1"
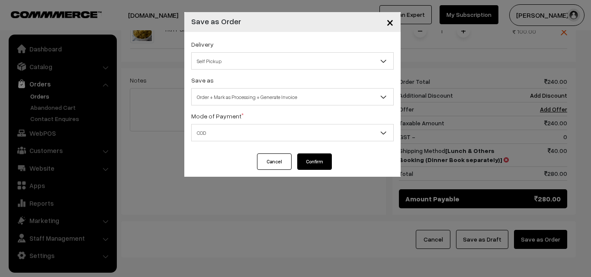
click at [325, 160] on button "Confirm" at bounding box center [314, 161] width 35 height 16
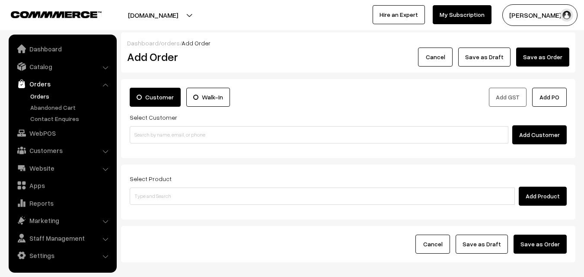
click at [39, 95] on link "Orders" at bounding box center [71, 96] width 86 height 9
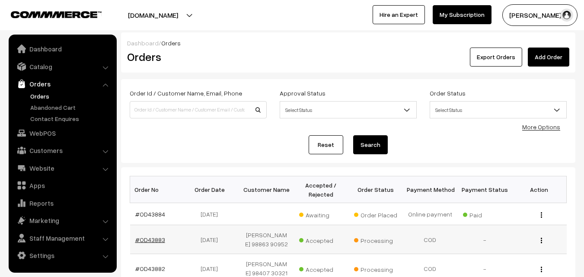
click at [147, 239] on link "#OD43883" at bounding box center [150, 239] width 30 height 7
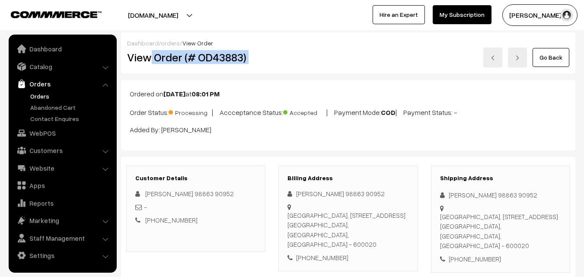
drag, startPoint x: 151, startPoint y: 58, endPoint x: 279, endPoint y: 84, distance: 131.0
click at [287, 55] on div "View Order (# OD43883) Go Back" at bounding box center [348, 58] width 455 height 20
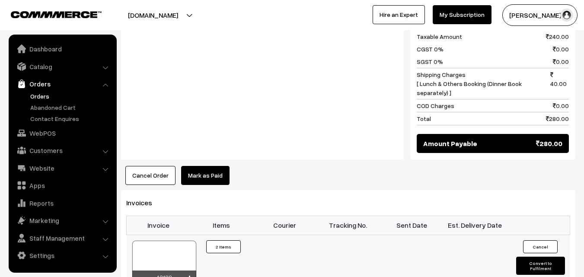
scroll to position [476, 0]
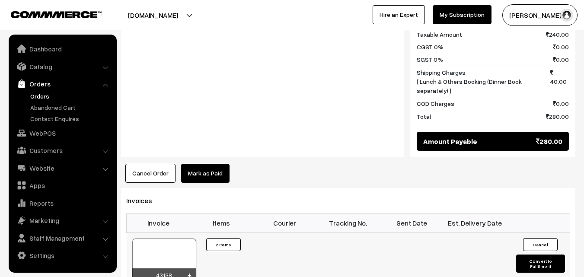
click at [163, 260] on div at bounding box center [164, 260] width 64 height 43
click at [52, 132] on link "WebPOS" at bounding box center [62, 133] width 103 height 16
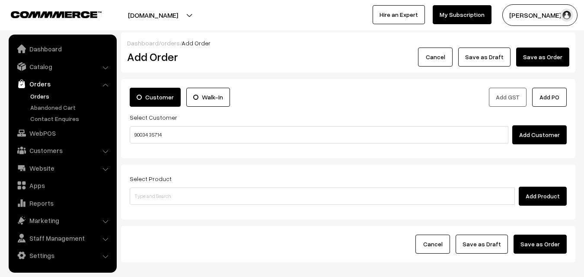
click at [152, 133] on input "90034 35714" at bounding box center [319, 134] width 379 height 17
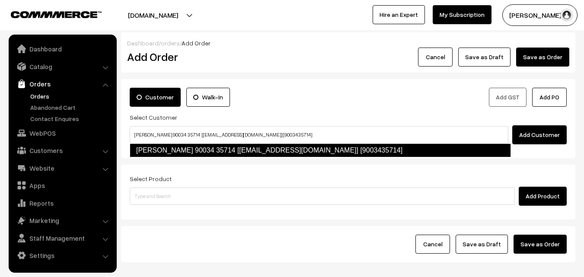
type input "[PERSON_NAME] 90034 35714 [[EMAIL_ADDRESS][DOMAIN_NAME]] [9003435714]"
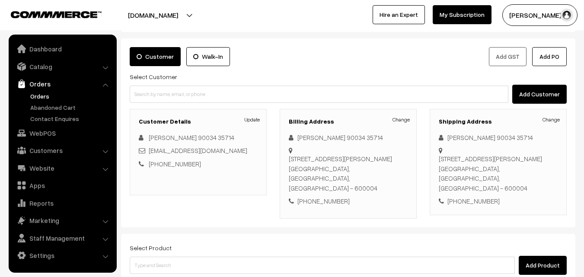
scroll to position [43, 0]
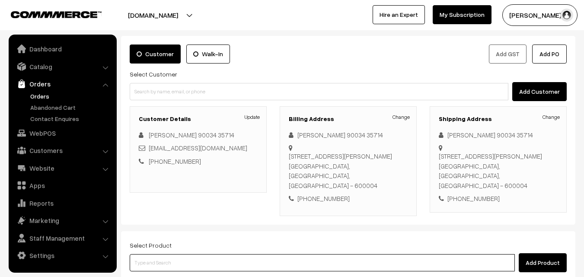
click at [229, 254] on input at bounding box center [322, 262] width 385 height 17
paste input "11th Dr - Poori (2)"
type input "11th Dr - Poori (2)"
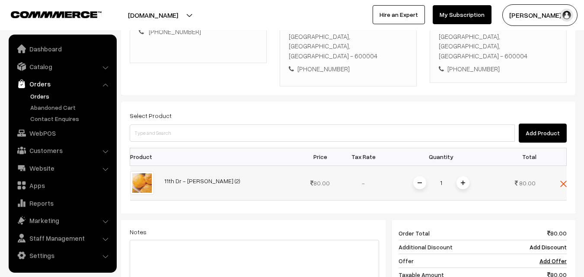
click at [462, 181] on img at bounding box center [463, 183] width 4 height 4
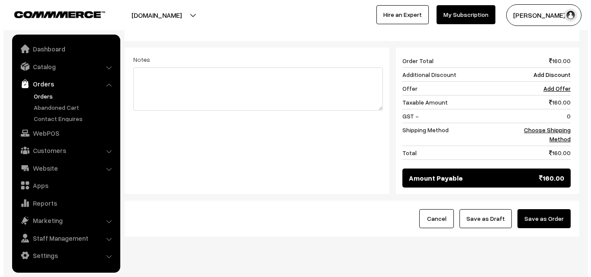
scroll to position [346, 0]
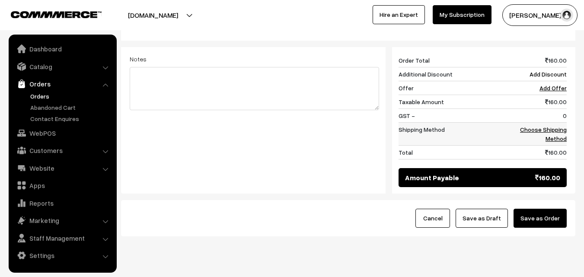
click at [564, 125] on td "Choose Shipping Method" at bounding box center [540, 133] width 54 height 23
click at [561, 126] on link "Choose Shipping Method" at bounding box center [543, 134] width 47 height 16
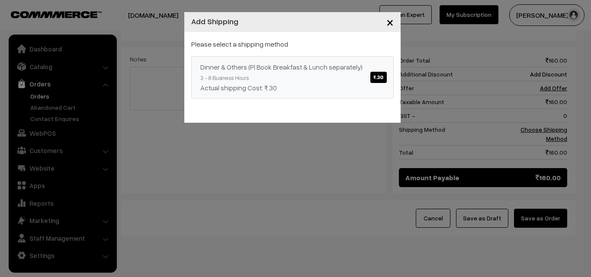
click at [339, 61] on link "Dinner & Others (Pl Book Breakfast & Lunch separately) ₹.30 3 - 8 Business Hour…" at bounding box center [292, 77] width 202 height 42
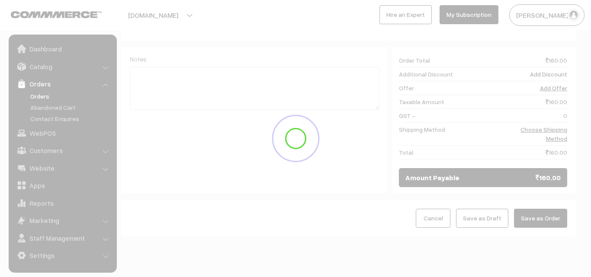
scroll to position [345, 0]
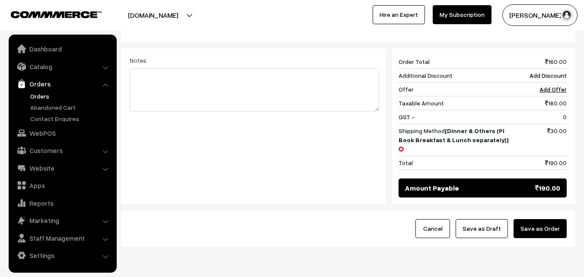
click at [549, 219] on button "Save as Order" at bounding box center [540, 228] width 53 height 19
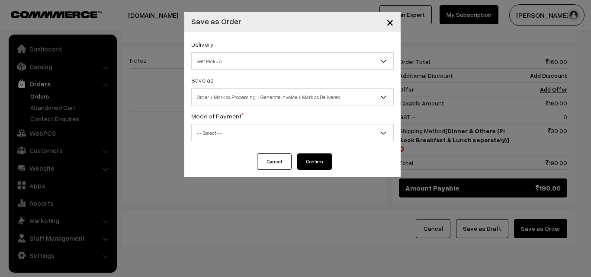
click at [265, 99] on span "Order + Mark as Processing + Generate Invoice + Mark as Delivered" at bounding box center [292, 96] width 201 height 15
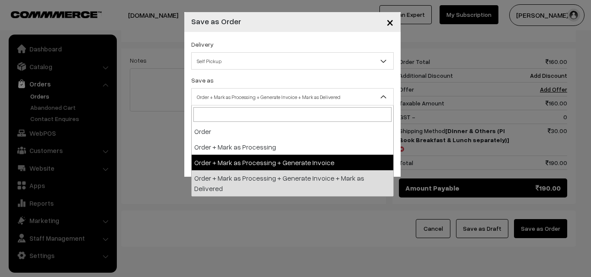
select select "3"
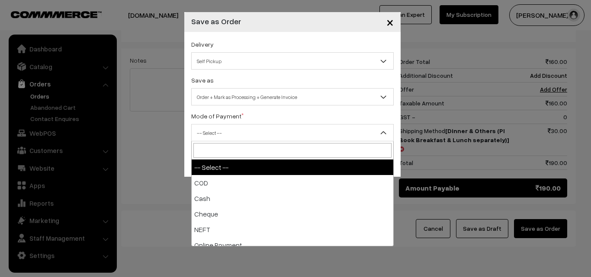
click at [232, 132] on span "-- Select --" at bounding box center [292, 132] width 201 height 15
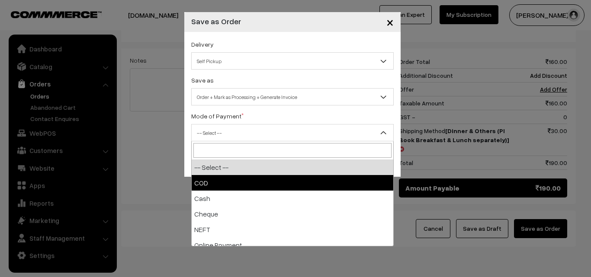
select select "1"
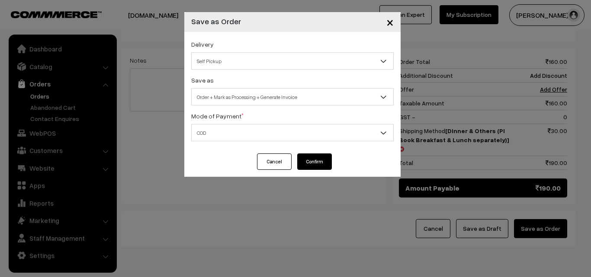
click at [312, 163] on button "Confirm" at bounding box center [314, 161] width 35 height 16
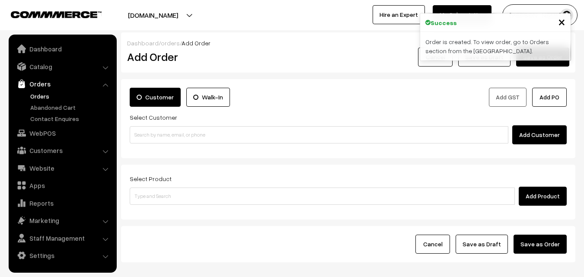
click at [45, 92] on link "Orders" at bounding box center [71, 96] width 86 height 9
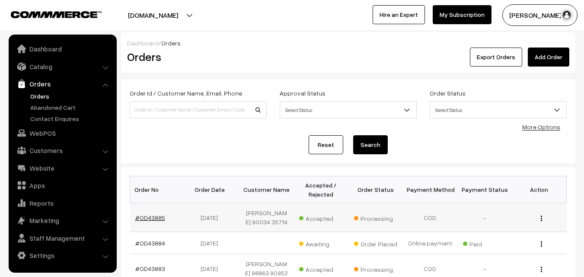
click at [152, 218] on link "#OD43885" at bounding box center [150, 217] width 30 height 7
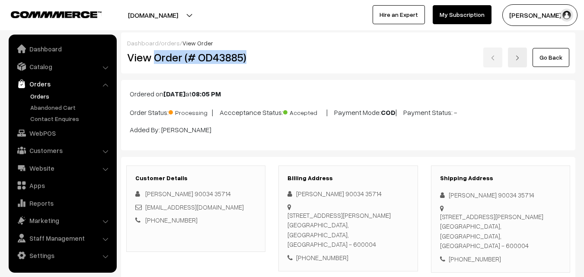
drag, startPoint x: 220, startPoint y: 61, endPoint x: 266, endPoint y: 61, distance: 45.8
click at [267, 62] on div "View Order (# OD43885)" at bounding box center [197, 58] width 152 height 20
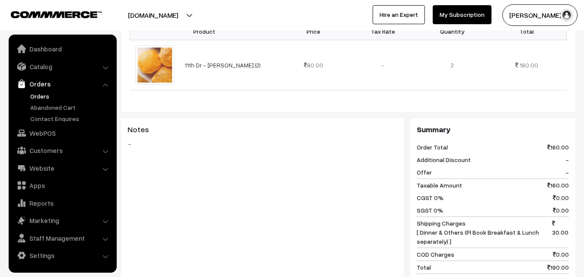
scroll to position [432, 0]
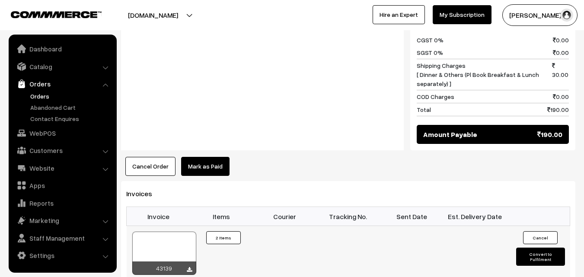
click at [184, 232] on div at bounding box center [164, 253] width 64 height 43
click at [45, 132] on link "WebPOS" at bounding box center [62, 133] width 103 height 16
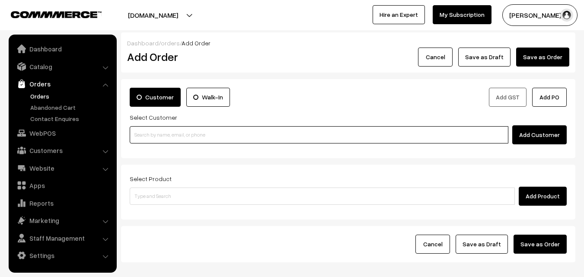
click at [162, 134] on input at bounding box center [319, 134] width 379 height 17
paste input "86103 15819"
click at [156, 131] on input "86103 15819" at bounding box center [319, 134] width 379 height 17
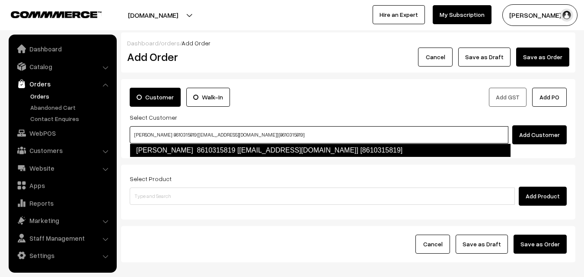
type input "Arthi 8610315819 [test63@gmail.com] [8610315819]"
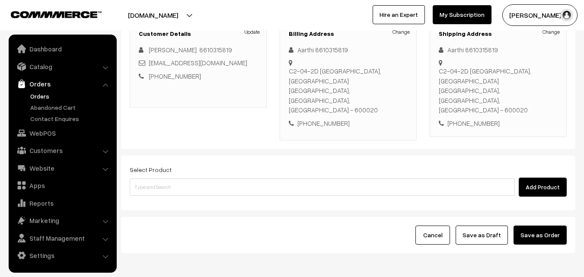
scroll to position [148, 0]
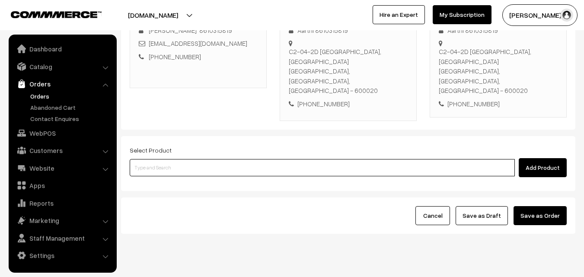
click at [281, 159] on input at bounding box center [322, 167] width 385 height 17
type input "a"
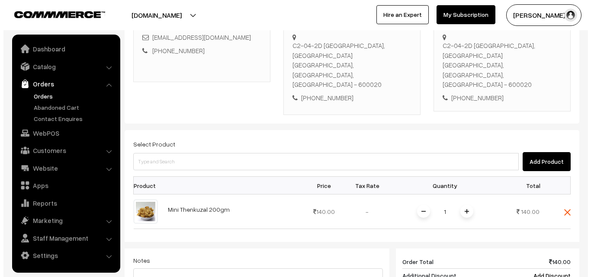
scroll to position [358, 0]
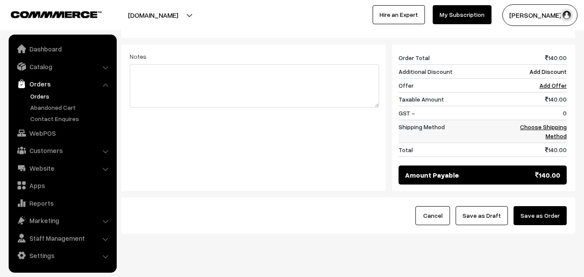
click at [559, 123] on link "Choose Shipping Method" at bounding box center [543, 131] width 47 height 16
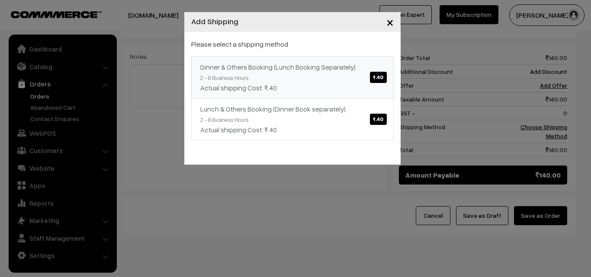
click at [351, 57] on link "Dinner & Others Booking (Lunch Booking Separately) ₹.40 2 - 8 Business Hours Ac…" at bounding box center [292, 77] width 202 height 42
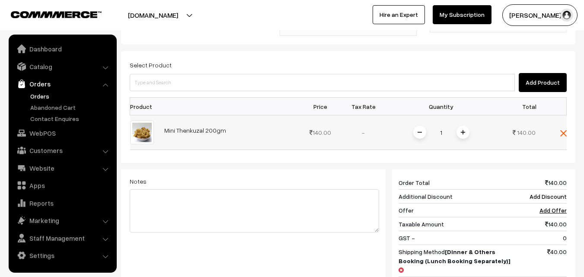
scroll to position [185, 0]
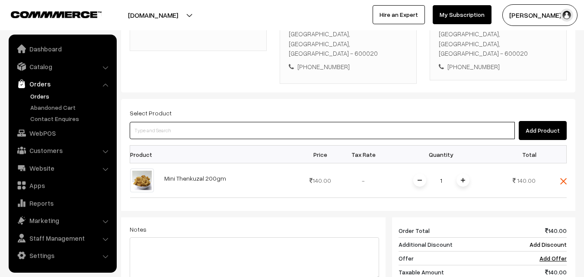
click at [235, 122] on input at bounding box center [322, 130] width 385 height 17
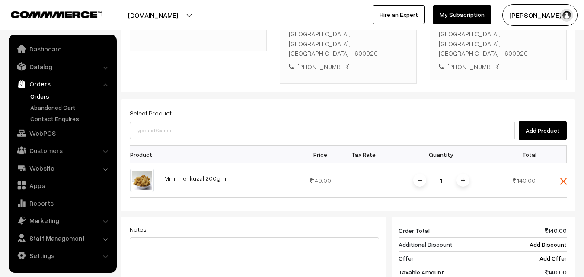
click at [256, 108] on div "Select Product Add Product" at bounding box center [348, 124] width 437 height 32
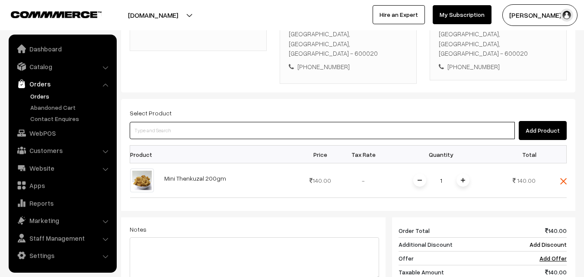
click at [253, 122] on input at bounding box center [322, 130] width 385 height 17
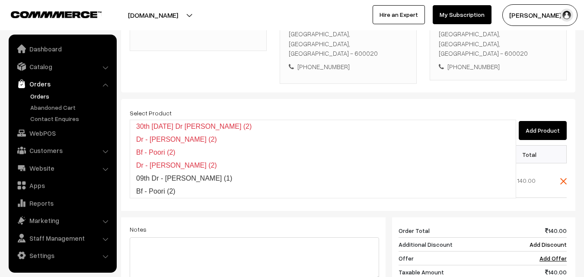
type input "Bf - Poori (2)"
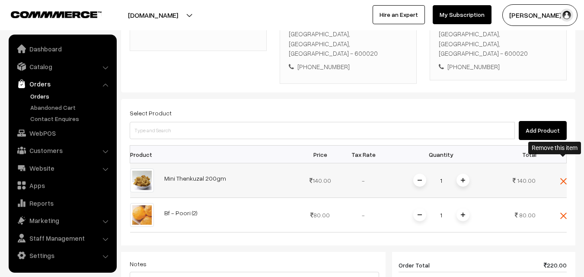
click at [562, 178] on img at bounding box center [563, 181] width 6 height 6
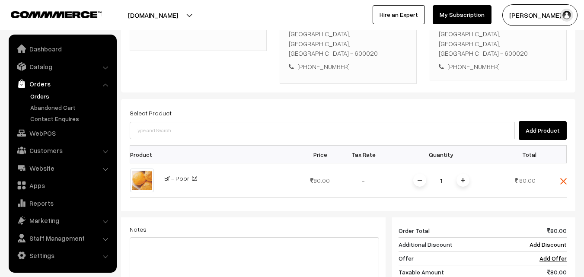
click at [215, 123] on div "Select Product Add Product Product Price Tax Rate Quantity Total 1" at bounding box center [348, 236] width 454 height 274
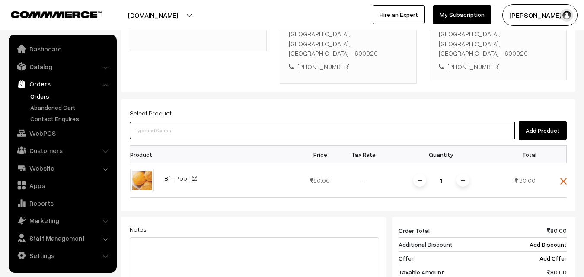
click at [217, 122] on input at bounding box center [322, 130] width 385 height 17
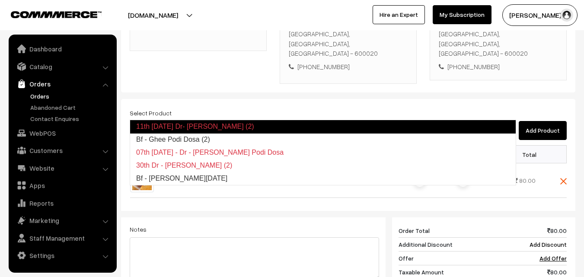
type input "Bf - Ghee Podi Dosa (2)"
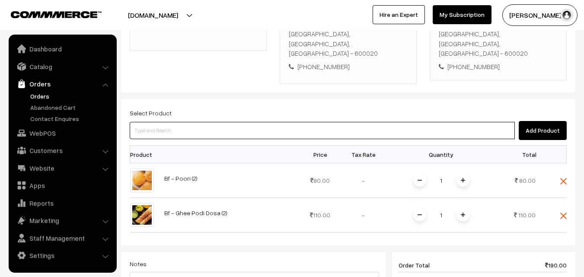
click at [217, 122] on input at bounding box center [322, 130] width 385 height 17
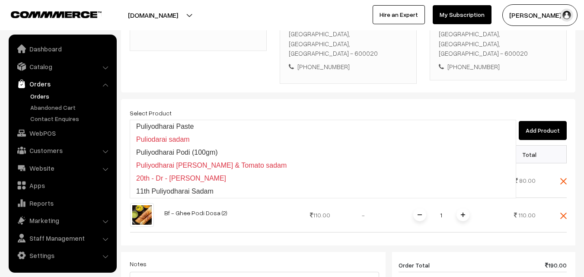
type input "11th Puliyodharai Sadam"
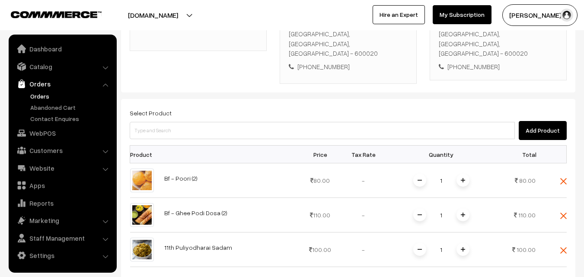
click at [462, 243] on span at bounding box center [463, 249] width 13 height 13
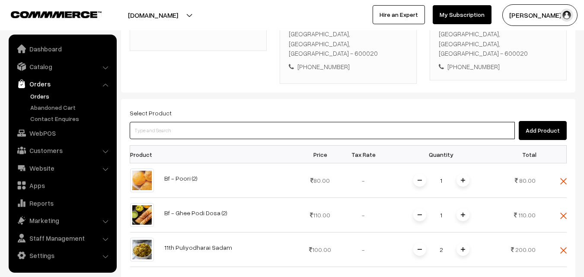
click at [236, 122] on input at bounding box center [322, 130] width 385 height 17
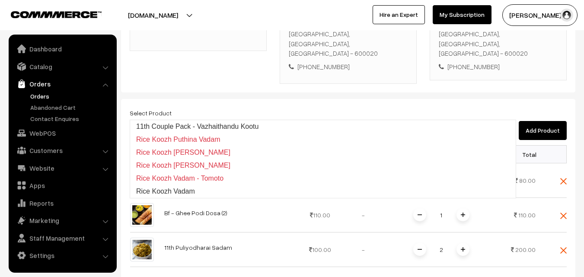
type input "11th Couple Pack - Vazhaithandu Kootu"
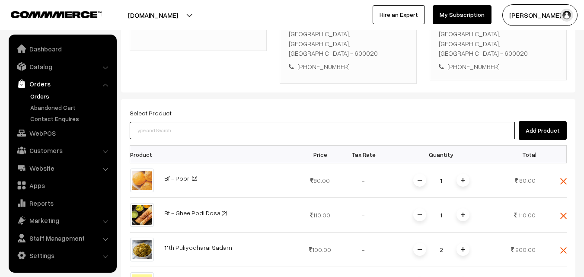
click at [230, 122] on input at bounding box center [322, 130] width 385 height 17
click at [178, 122] on input at bounding box center [322, 130] width 385 height 17
paste input "11th Couple Pack- Milagu Rasam"
type input "11th Couple Pack- Milagu Rasam"
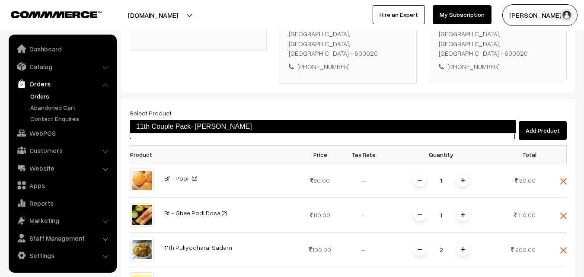
click at [185, 124] on link "11th Couple Pack- Milagu Rasam" at bounding box center [323, 127] width 386 height 14
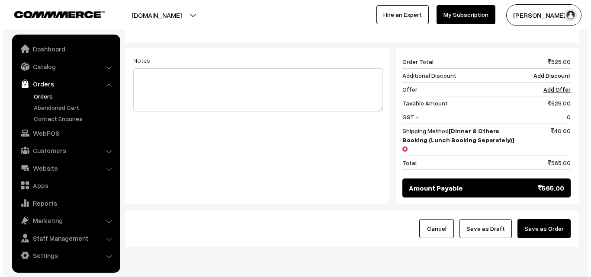
scroll to position [496, 0]
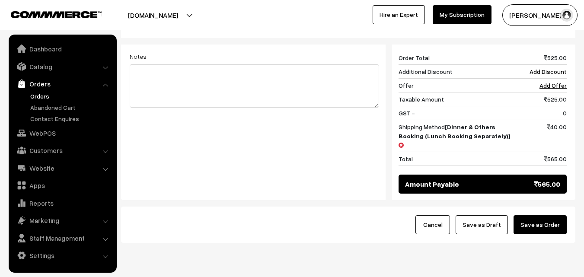
click at [530, 215] on button "Save as Order" at bounding box center [540, 224] width 53 height 19
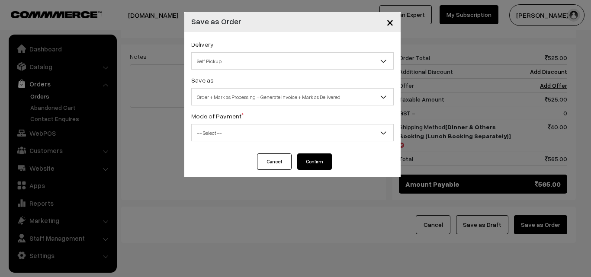
click at [283, 98] on span "Order + Mark as Processing + Generate Invoice + Mark as Delivered" at bounding box center [292, 96] width 201 height 15
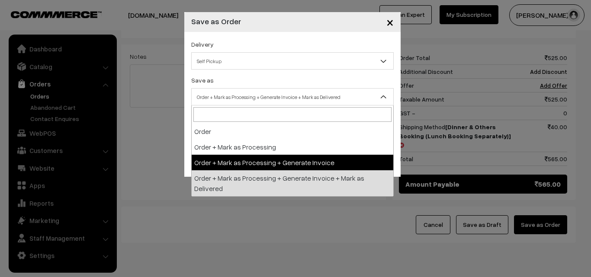
select select "3"
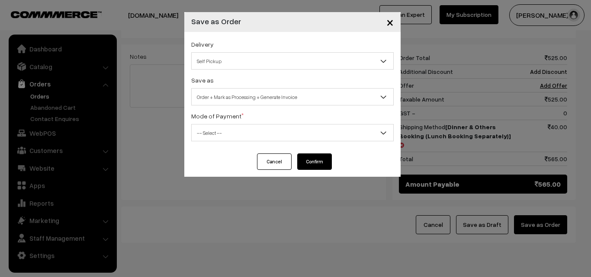
click at [245, 122] on div "Mode of Payment * -- Select -- COD Cash Cheque NEFT Online Payment DD Others --…" at bounding box center [292, 126] width 202 height 31
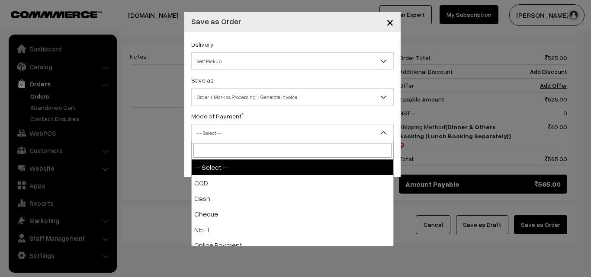
click at [233, 140] on span "-- Select --" at bounding box center [292, 132] width 201 height 15
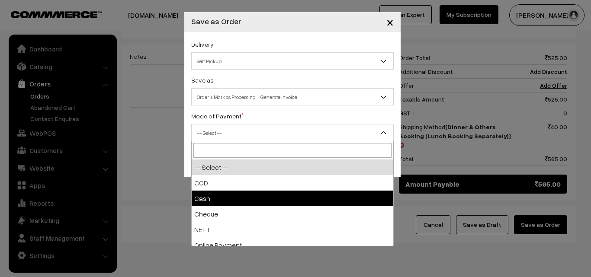
select select "2"
checkbox input "true"
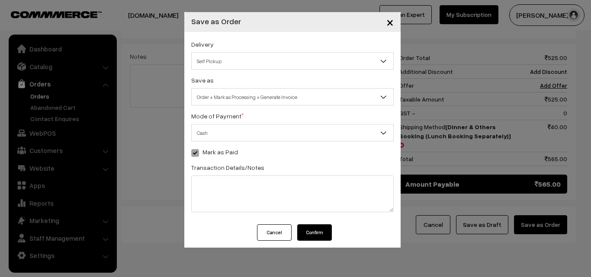
click at [316, 230] on button "Confirm" at bounding box center [314, 232] width 35 height 16
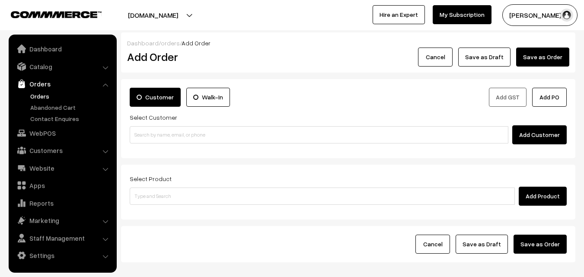
click at [33, 98] on link "Orders" at bounding box center [71, 96] width 86 height 9
